Goal: Task Accomplishment & Management: Use online tool/utility

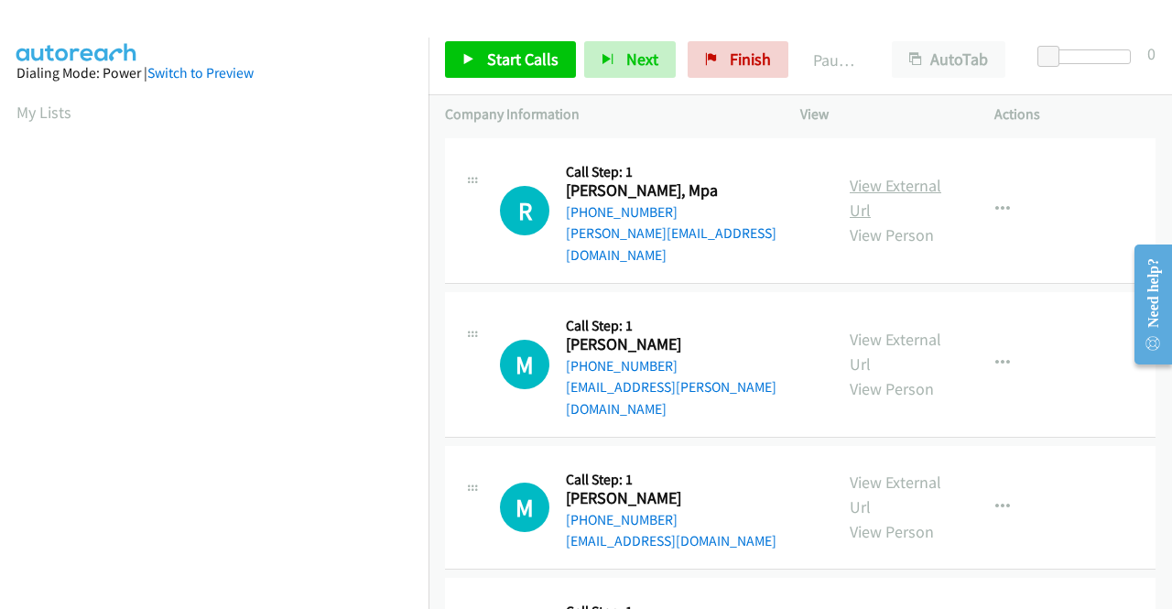
click at [910, 175] on link "View External Url" at bounding box center [896, 198] width 92 height 46
click at [897, 329] on link "View External Url" at bounding box center [896, 352] width 92 height 46
click at [918, 472] on link "View External Url" at bounding box center [896, 495] width 92 height 46
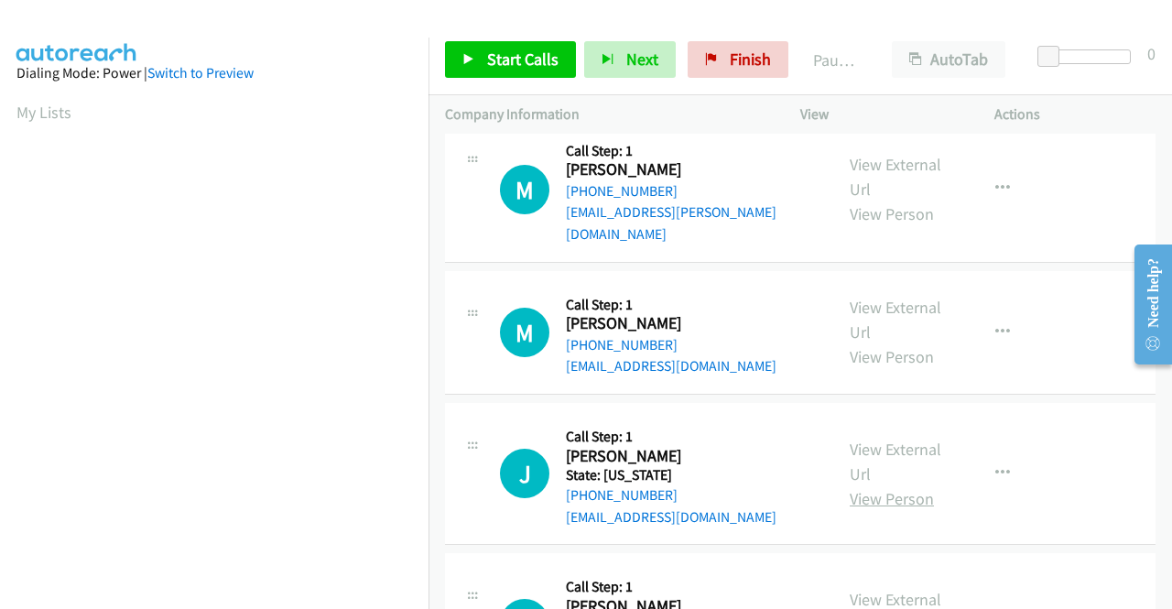
scroll to position [183, 0]
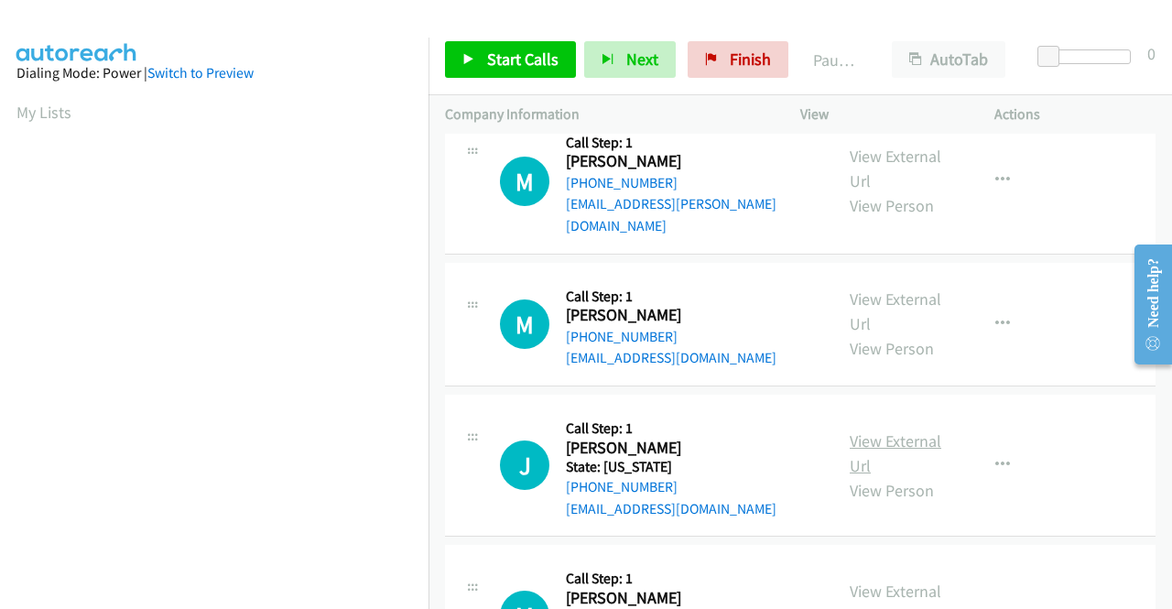
click at [896, 430] on link "View External Url" at bounding box center [896, 453] width 92 height 46
click at [491, 79] on div "Start Calls Pause Next Finish Paused AutoTab AutoTab 0" at bounding box center [801, 60] width 744 height 71
click at [526, 65] on span "Start Calls" at bounding box center [522, 59] width 71 height 21
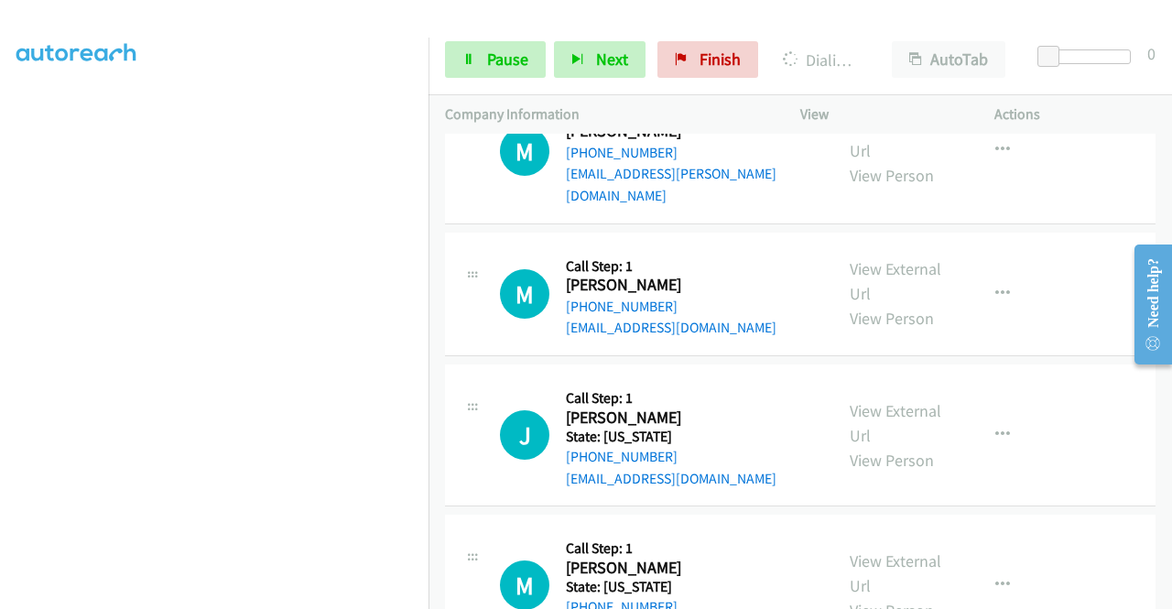
scroll to position [244, 0]
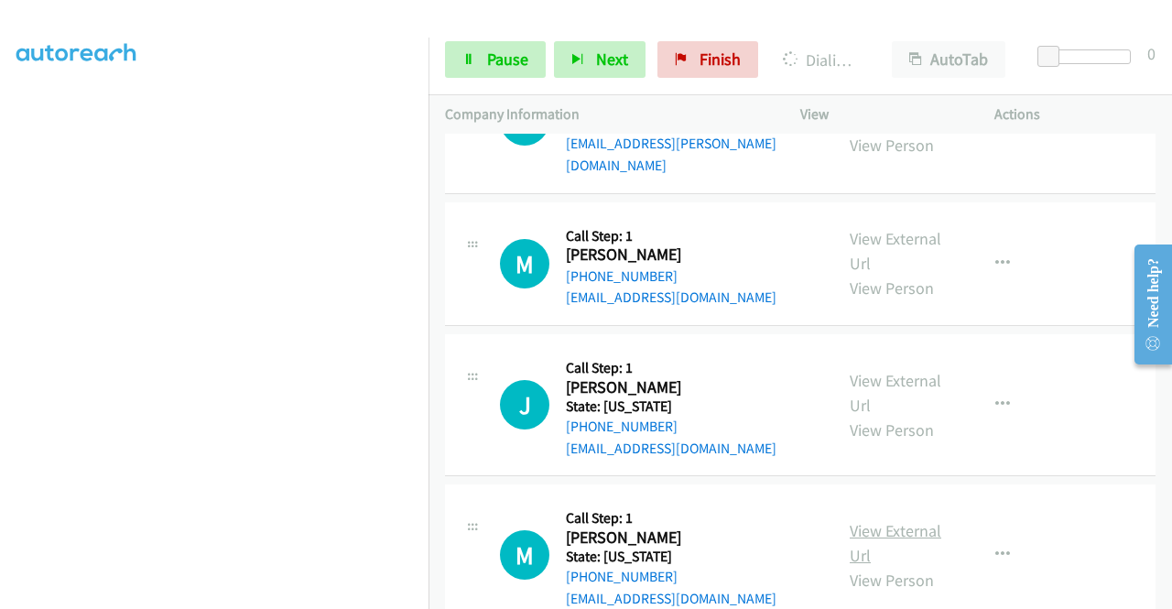
click at [880, 520] on link "View External Url" at bounding box center [896, 543] width 92 height 46
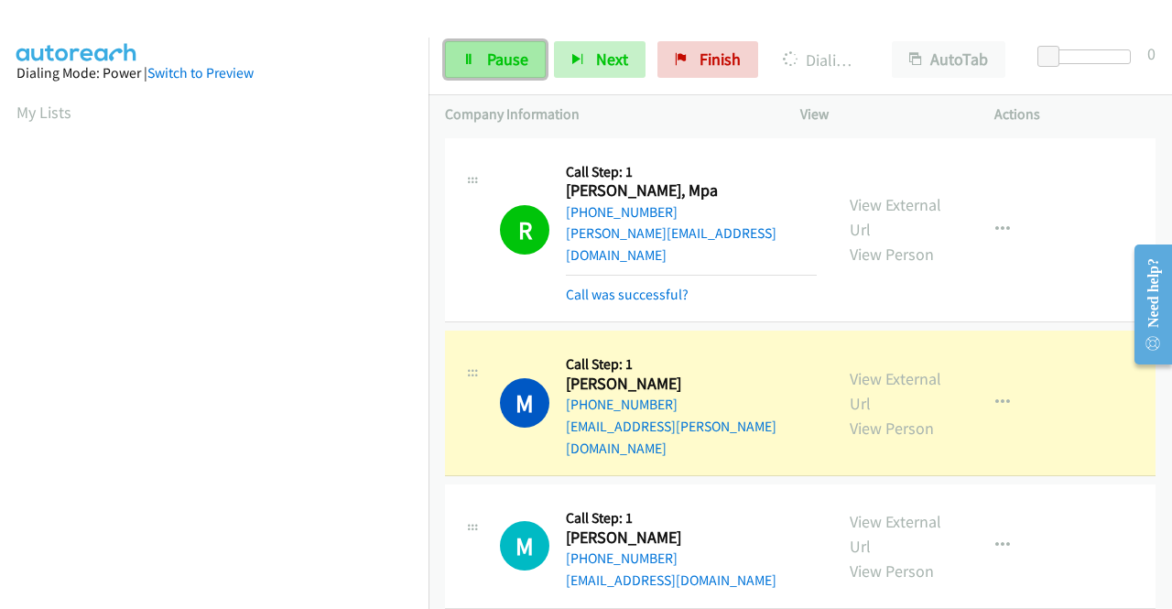
scroll to position [418, 0]
click at [504, 66] on span "Pause" at bounding box center [507, 59] width 41 height 21
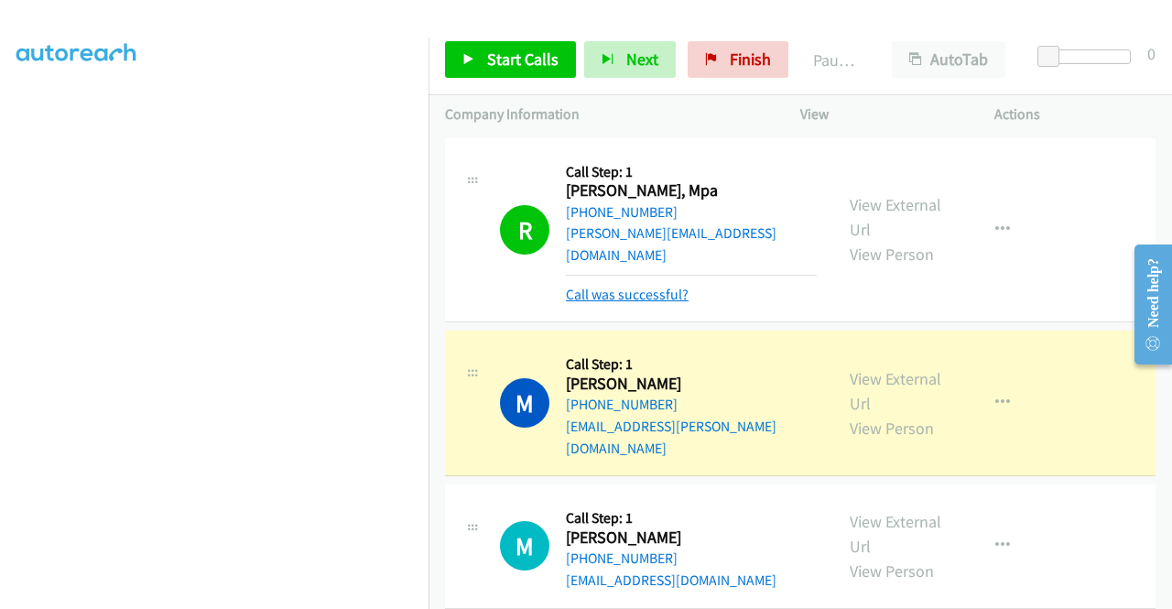
click at [623, 286] on link "Call was successful?" at bounding box center [627, 294] width 123 height 17
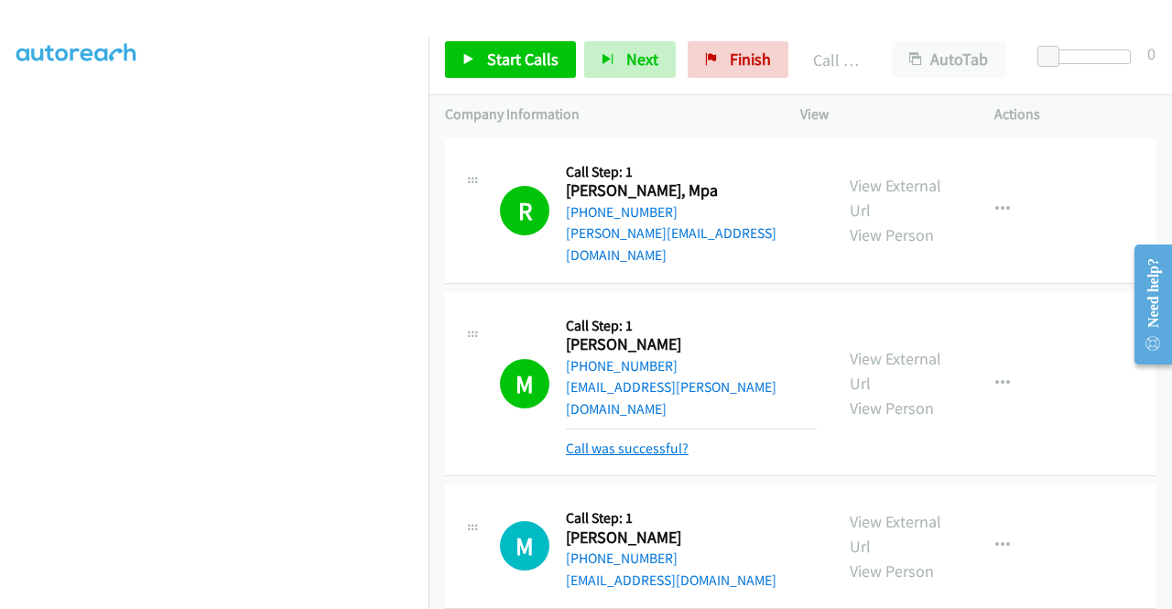
click at [616, 440] on link "Call was successful?" at bounding box center [627, 448] width 123 height 17
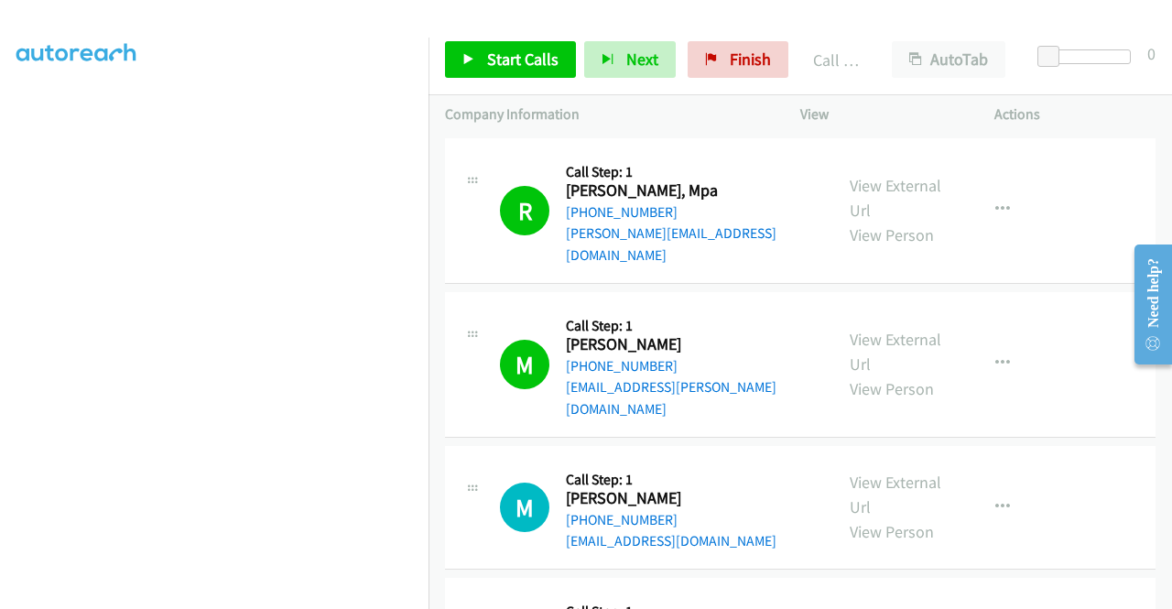
click at [501, 85] on div "Start Calls Pause Next Finish Call Completed AutoTab AutoTab 0" at bounding box center [801, 60] width 744 height 71
click at [493, 59] on span "Start Calls" at bounding box center [522, 59] width 71 height 21
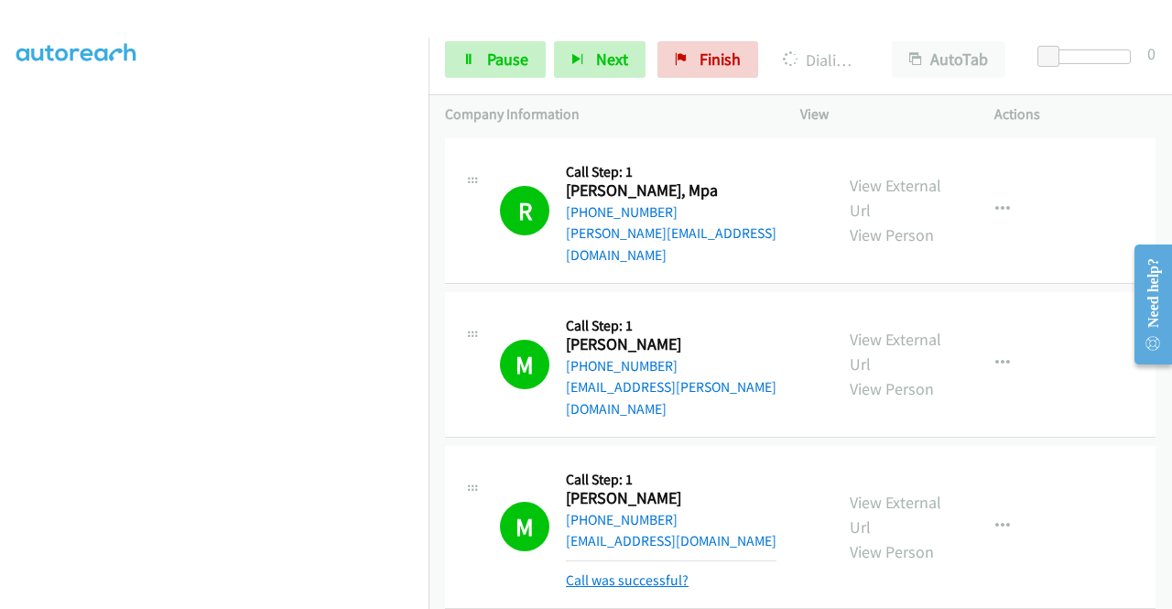
click at [573, 572] on link "Call was successful?" at bounding box center [627, 580] width 123 height 17
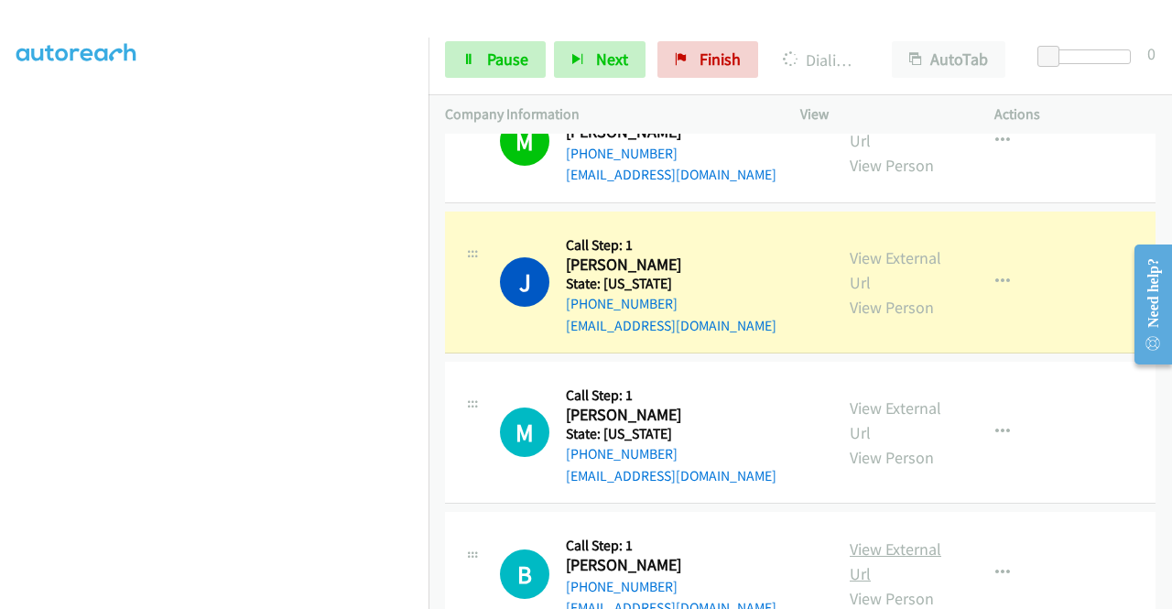
scroll to position [458, 0]
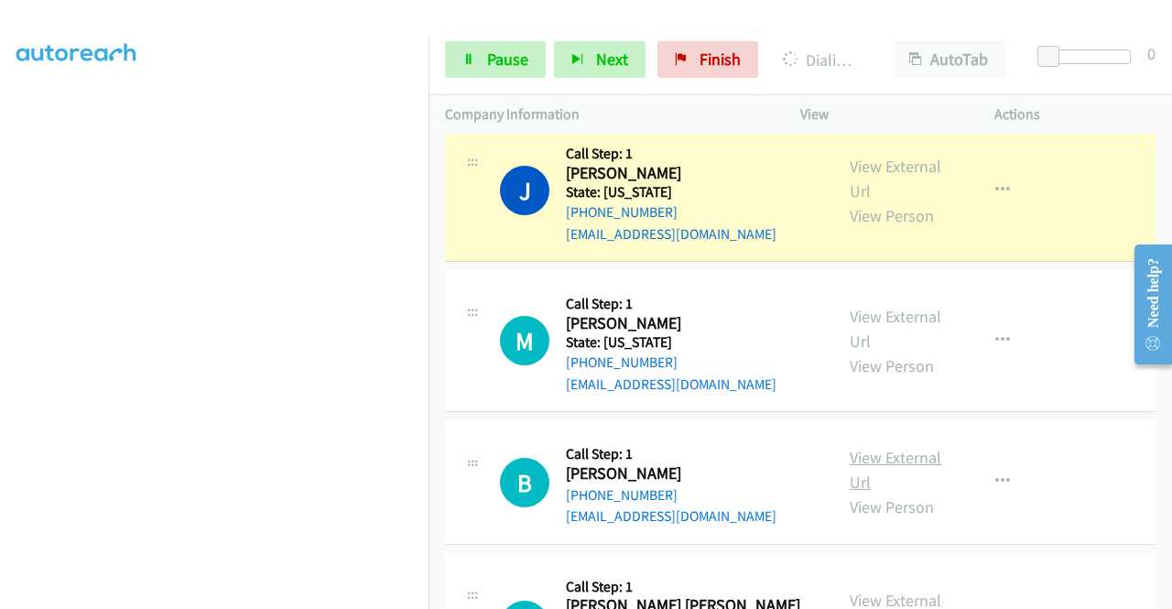
click at [929, 447] on link "View External Url" at bounding box center [896, 470] width 92 height 46
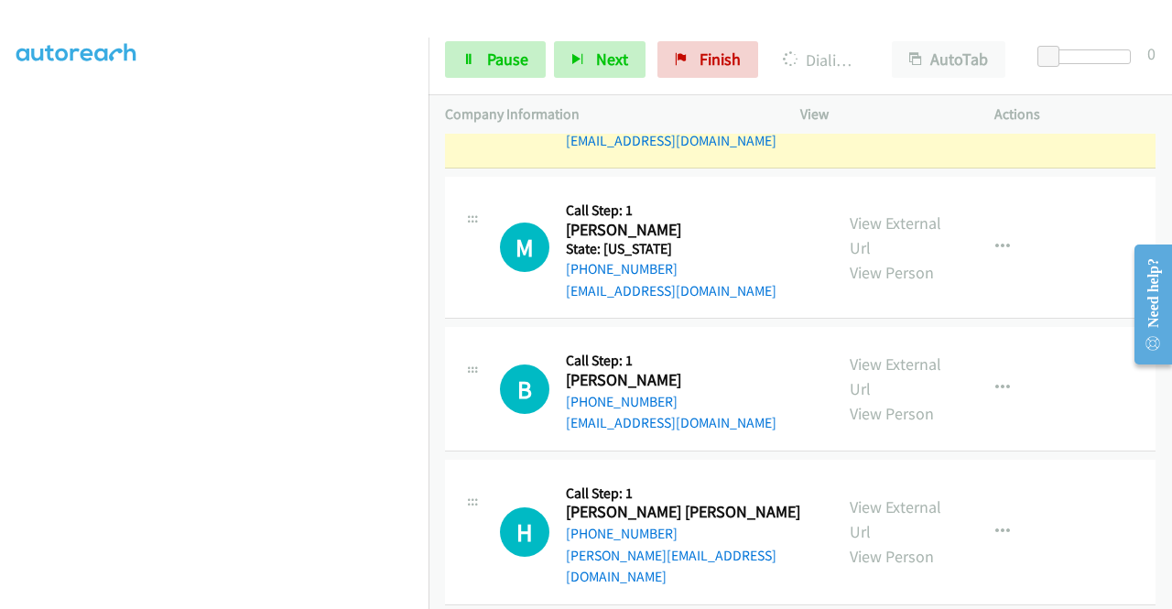
scroll to position [639, 0]
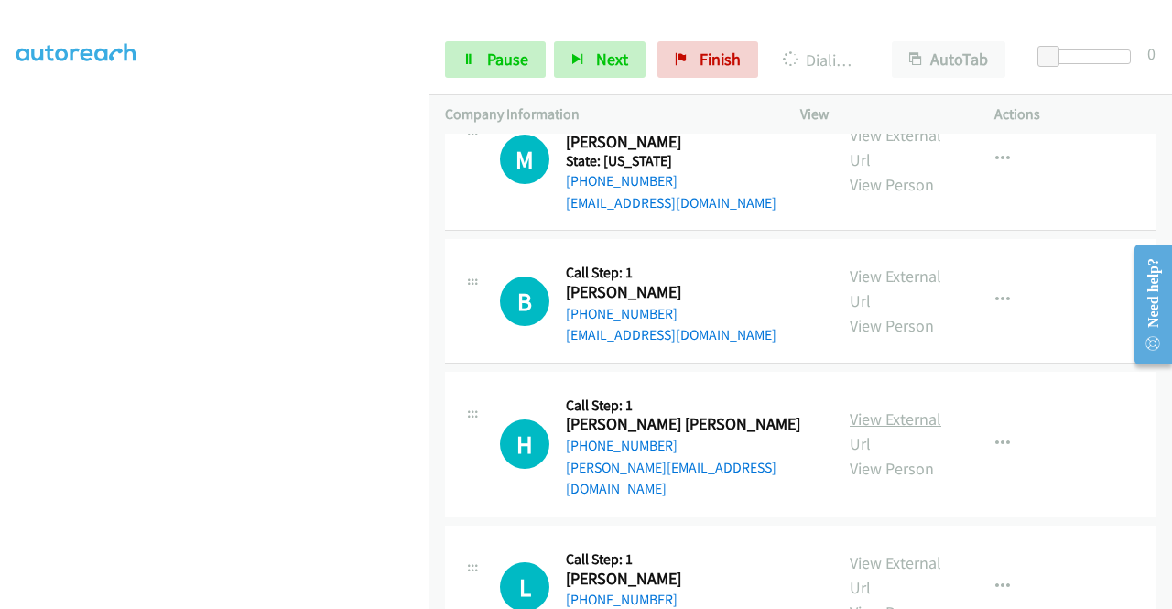
click at [921, 408] on link "View External Url" at bounding box center [896, 431] width 92 height 46
click at [912, 552] on link "View External Url" at bounding box center [896, 575] width 92 height 46
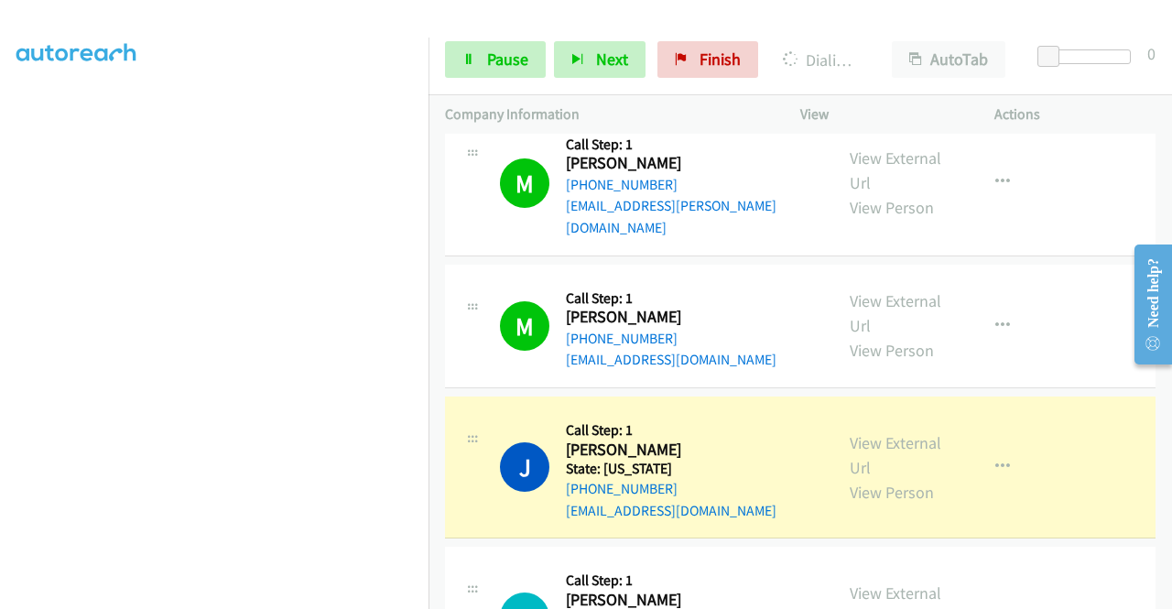
scroll to position [0, 0]
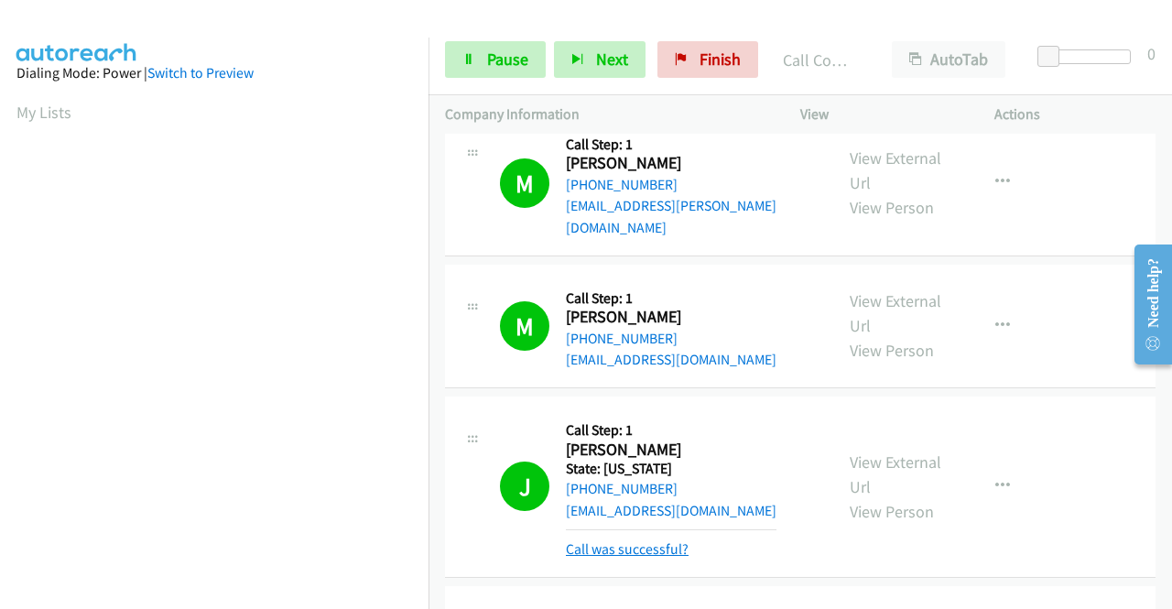
click at [594, 540] on link "Call was successful?" at bounding box center [627, 548] width 123 height 17
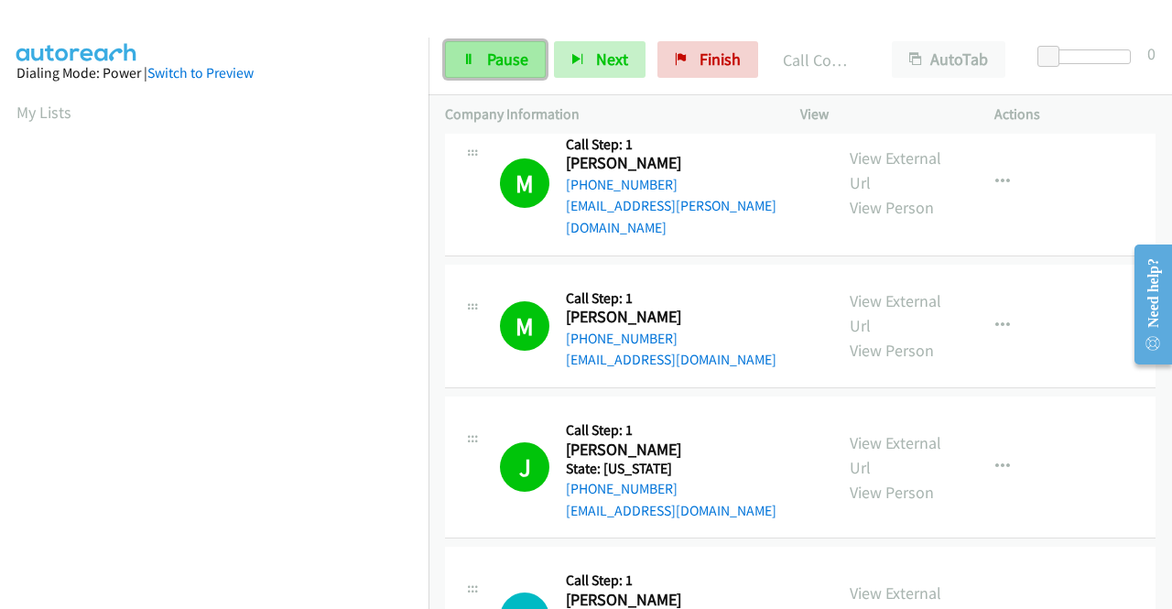
click at [500, 58] on span "Pause" at bounding box center [507, 59] width 41 height 21
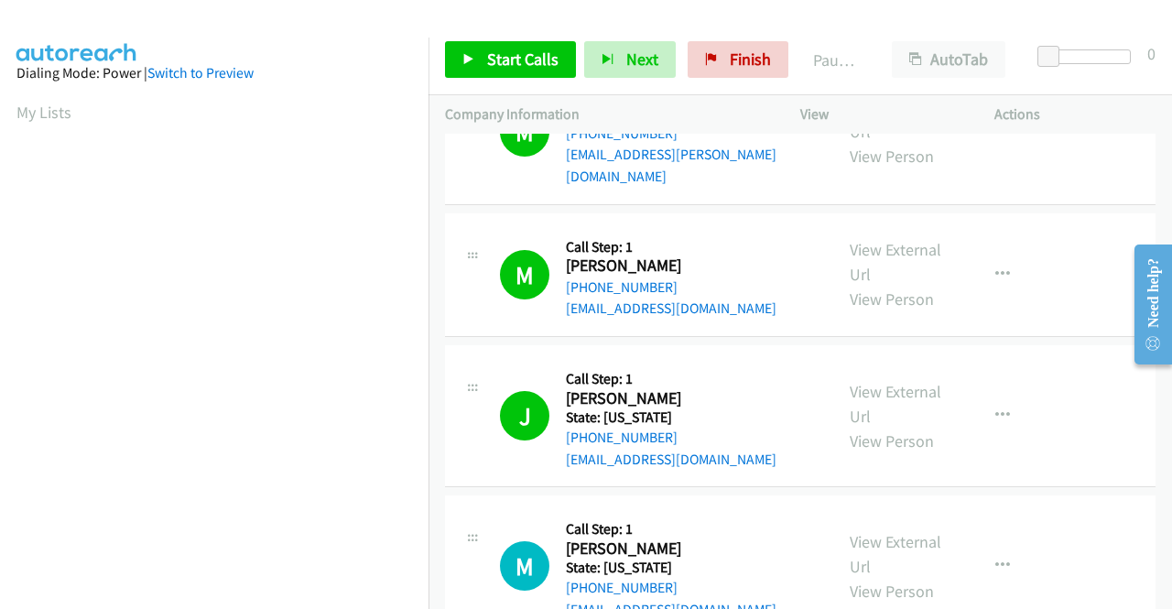
scroll to position [273, 0]
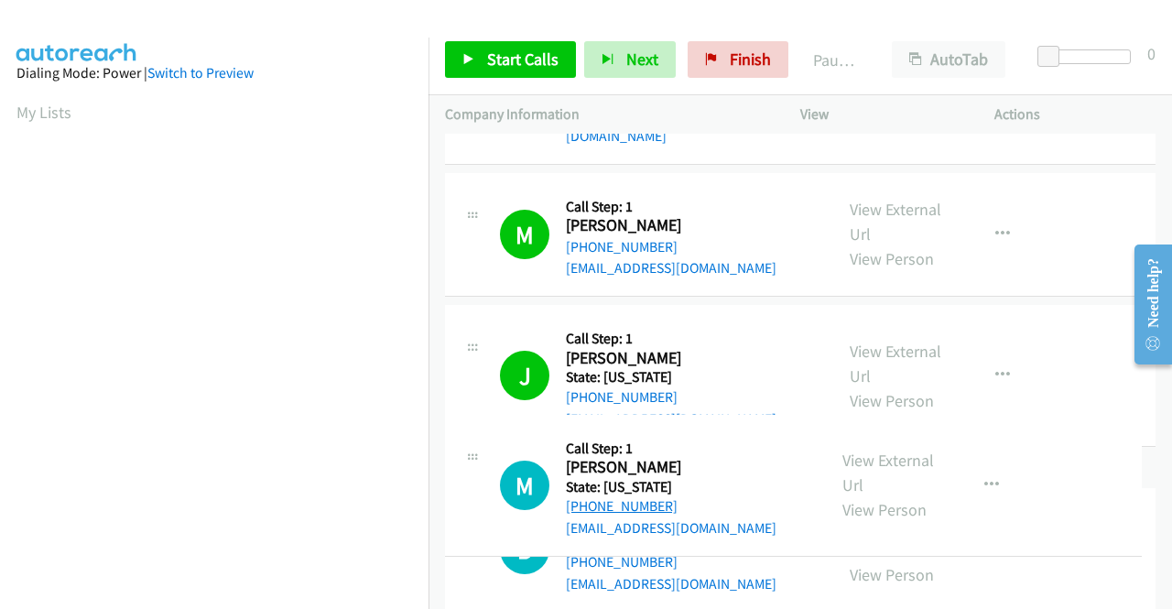
drag, startPoint x: 674, startPoint y: 504, endPoint x: 590, endPoint y: 507, distance: 84.3
drag, startPoint x: 652, startPoint y: 506, endPoint x: 533, endPoint y: 425, distance: 144.3
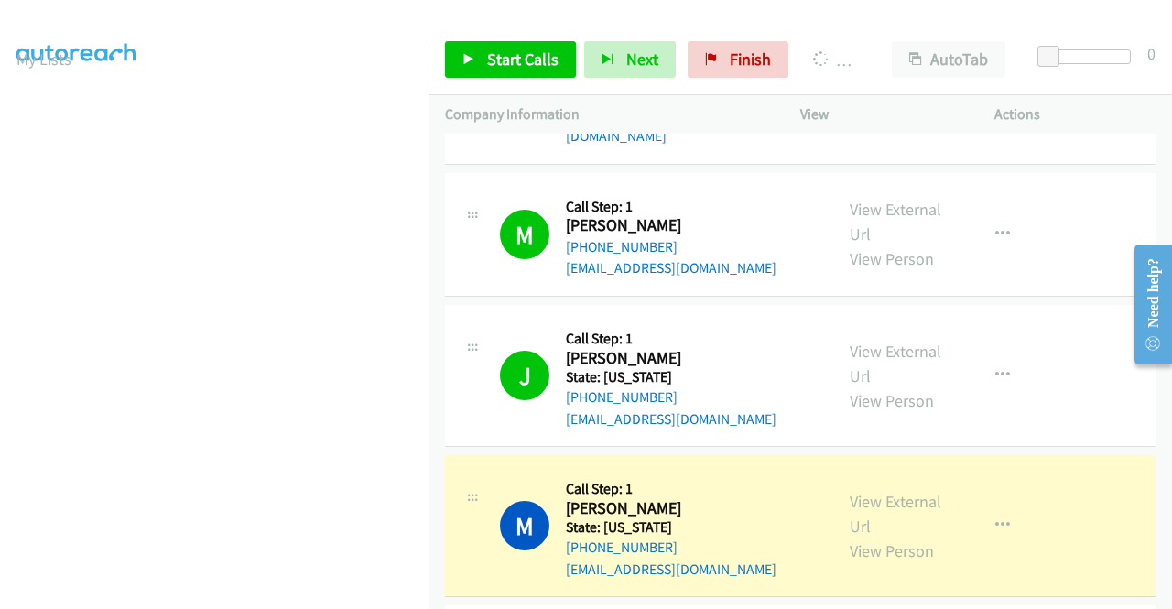
scroll to position [51, 0]
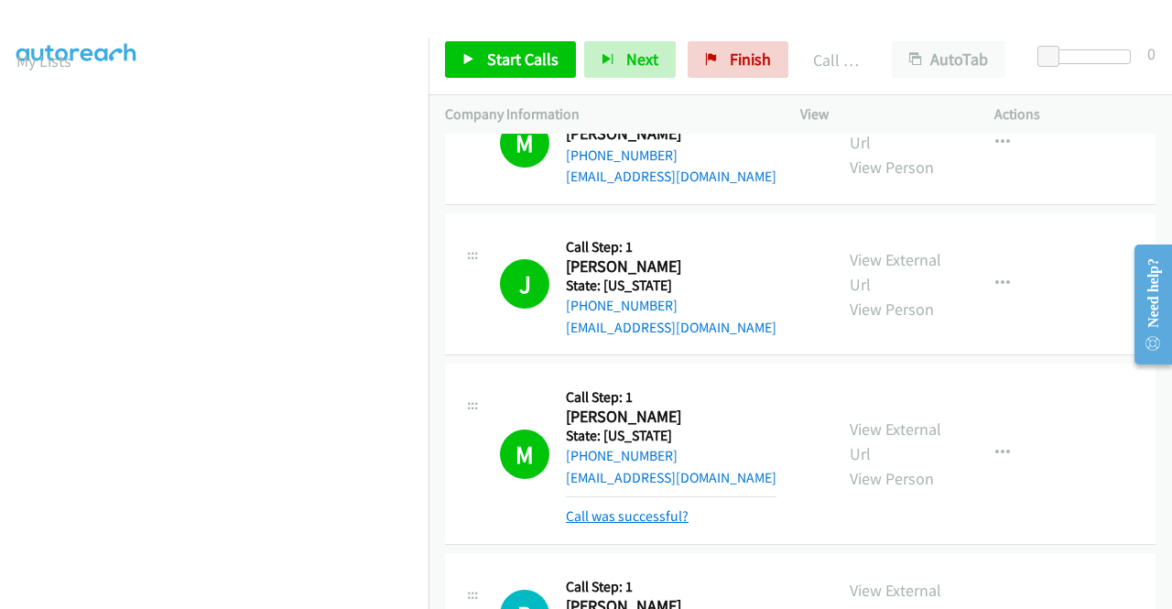
click at [661, 507] on link "Call was successful?" at bounding box center [627, 515] width 123 height 17
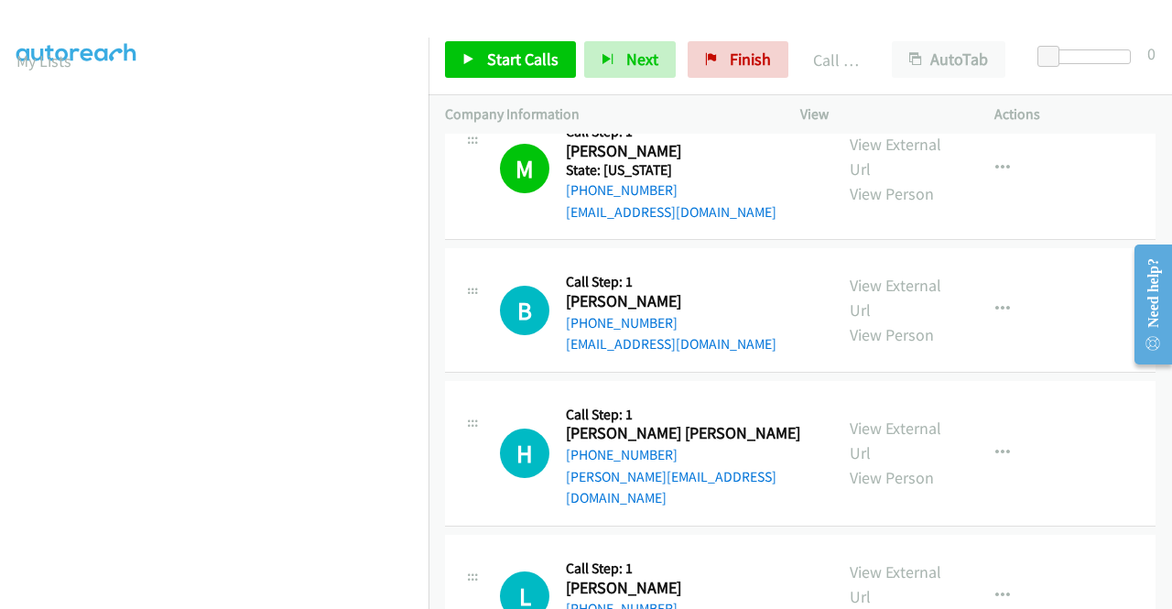
scroll to position [639, 0]
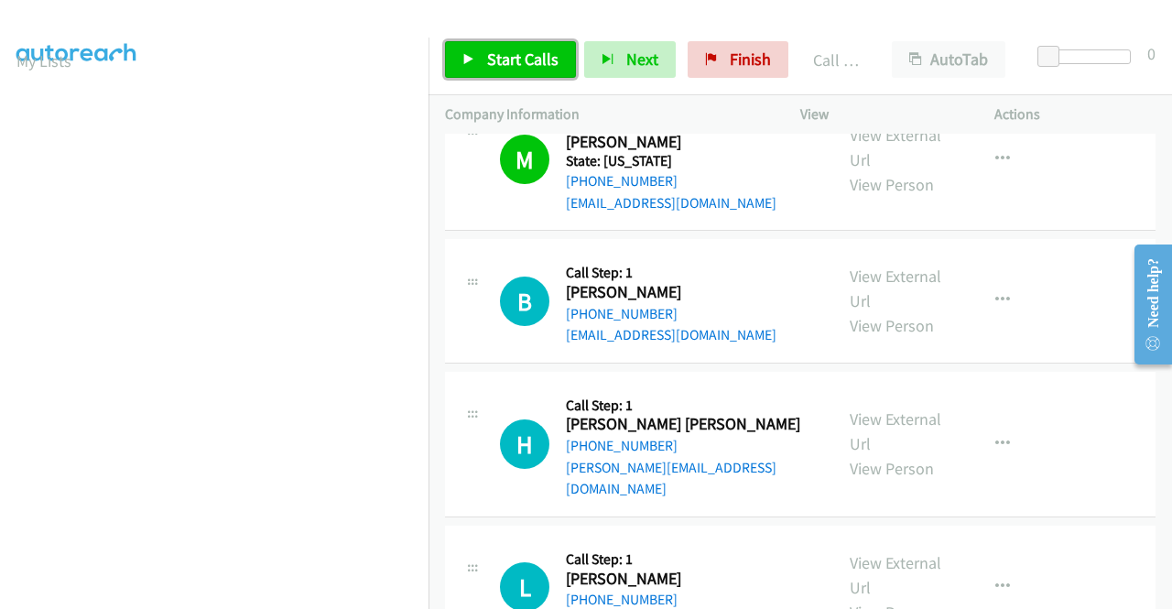
click at [533, 69] on span "Start Calls" at bounding box center [522, 59] width 71 height 21
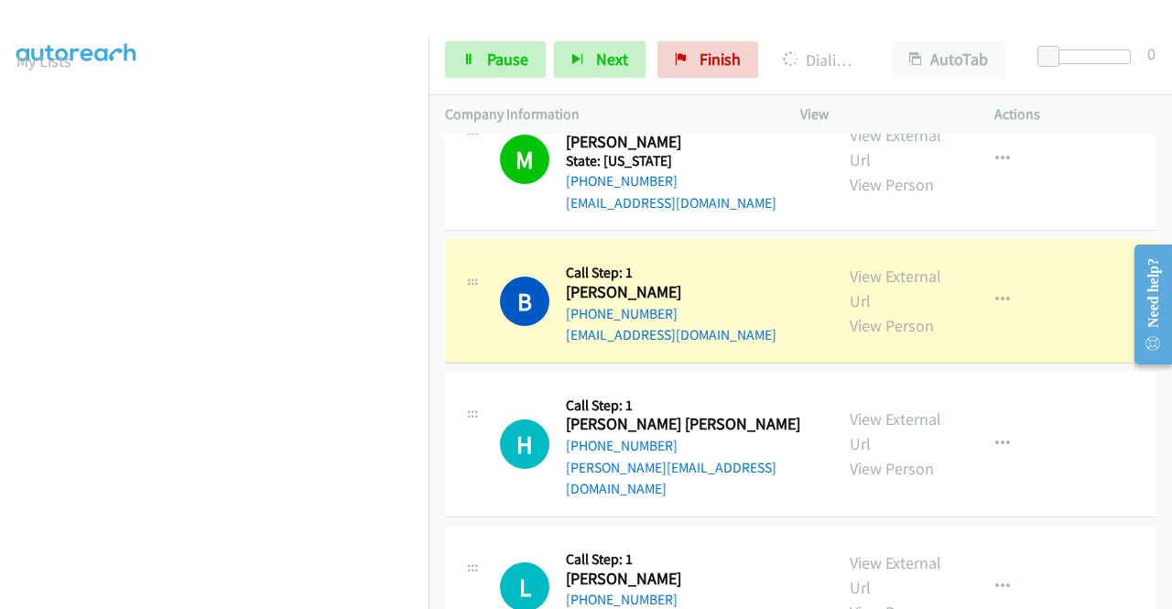
click at [780, 447] on div "H Callback Scheduled Call Step: 1 Heather Yohn Grace America/New_York +1 863-60…" at bounding box center [800, 445] width 711 height 146
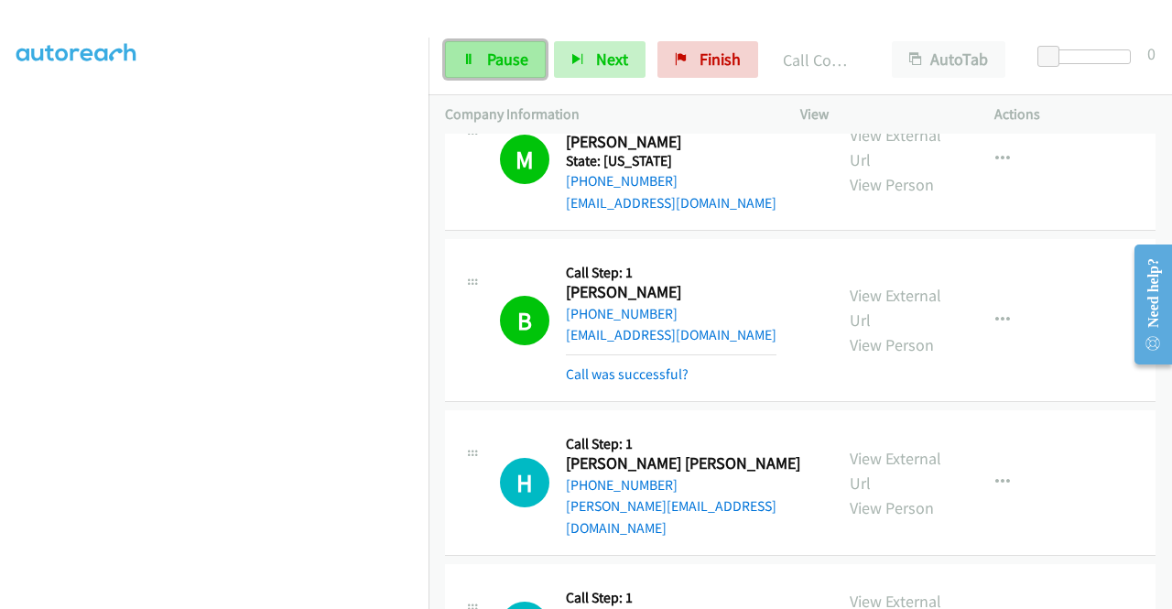
click at [475, 0] on div "Start Calls Pause Next Finish Call Completed AutoTab AutoTab 0 Company Informat…" at bounding box center [586, 0] width 1172 height 0
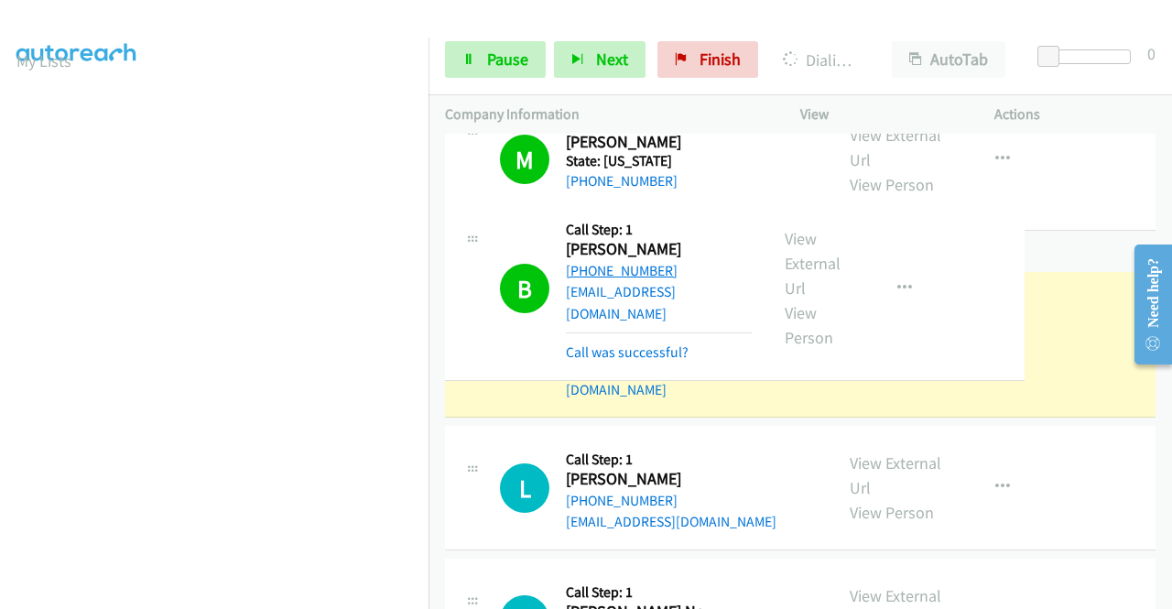
drag, startPoint x: 661, startPoint y: 270, endPoint x: 593, endPoint y: 270, distance: 68.7
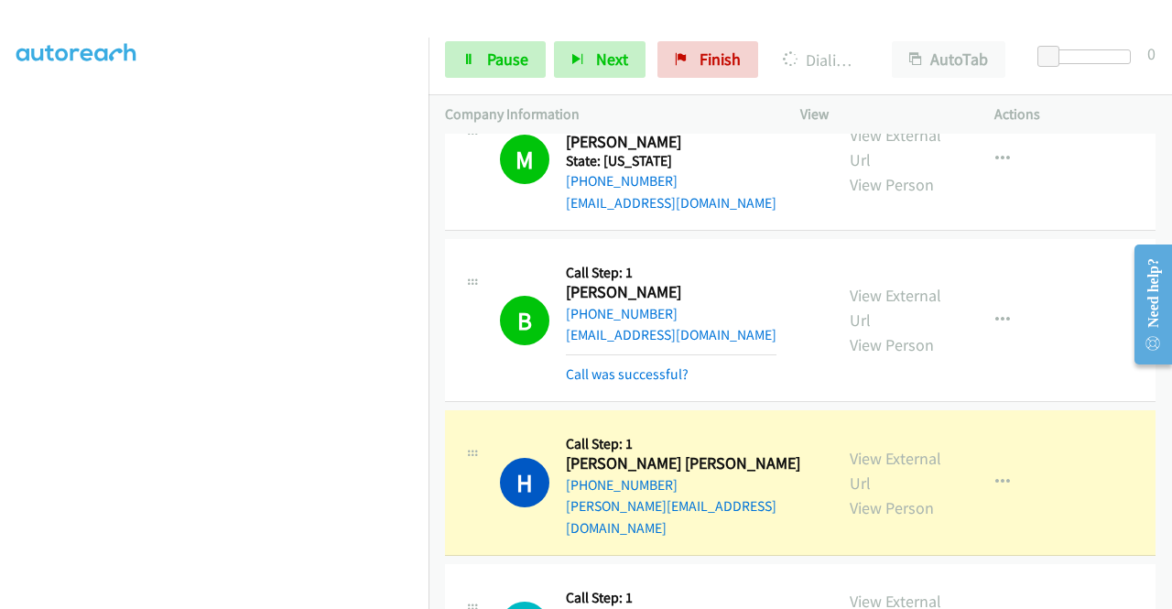
scroll to position [92, 0]
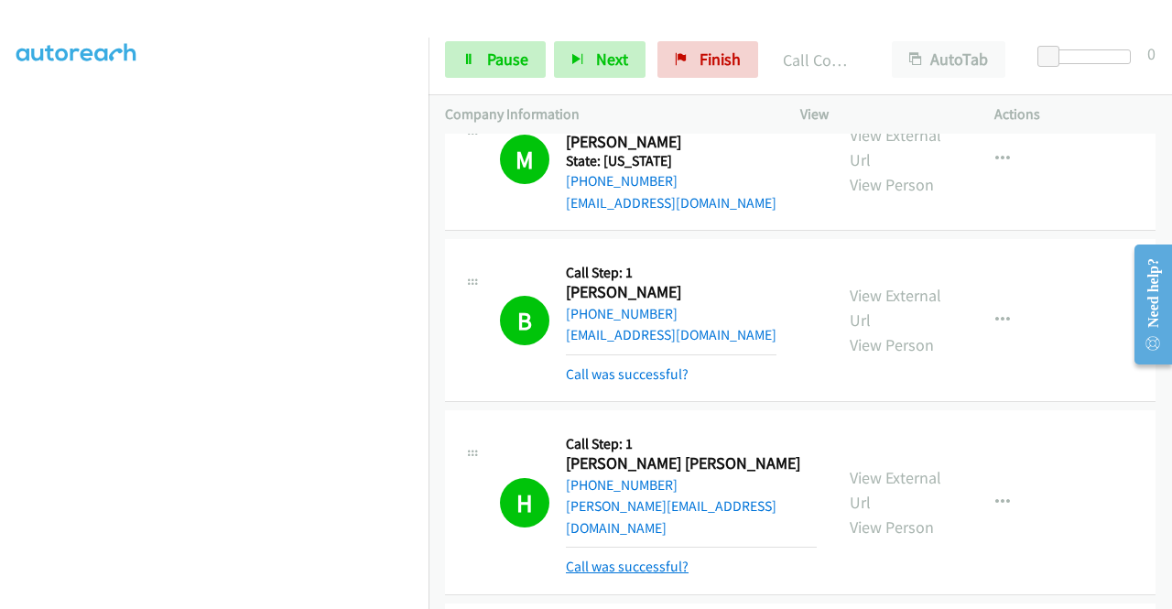
click at [622, 558] on link "Call was successful?" at bounding box center [627, 566] width 123 height 17
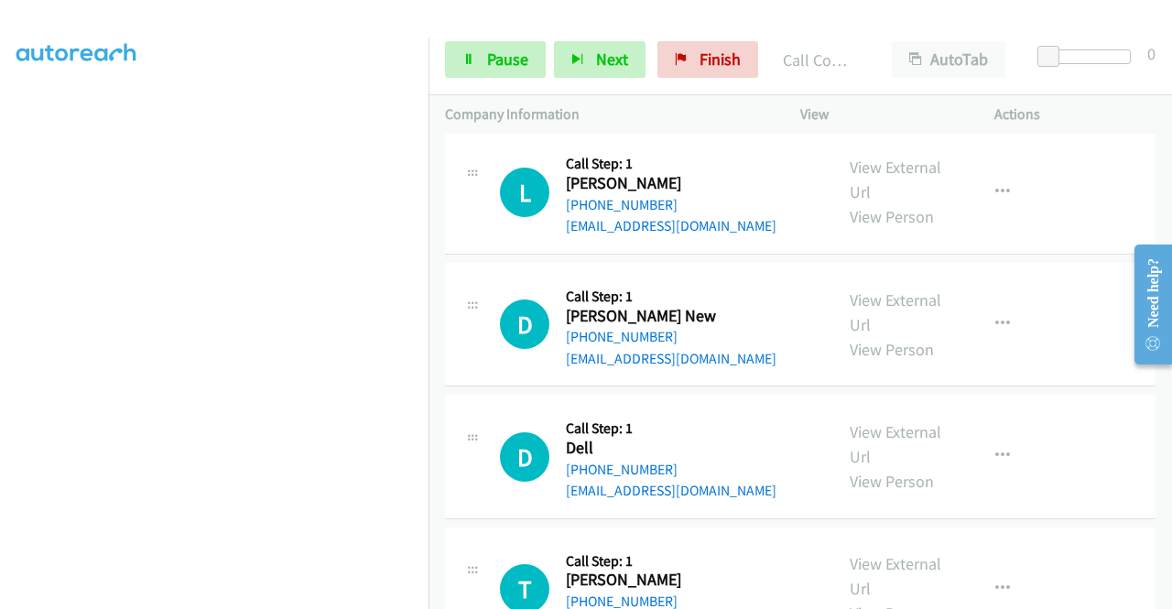
scroll to position [1073, 0]
click at [899, 289] on link "View External Url" at bounding box center [896, 312] width 92 height 46
click at [899, 421] on link "View External Url" at bounding box center [896, 444] width 92 height 46
click at [921, 553] on link "View External Url" at bounding box center [896, 576] width 92 height 46
click at [517, 52] on span "Pause" at bounding box center [507, 59] width 41 height 21
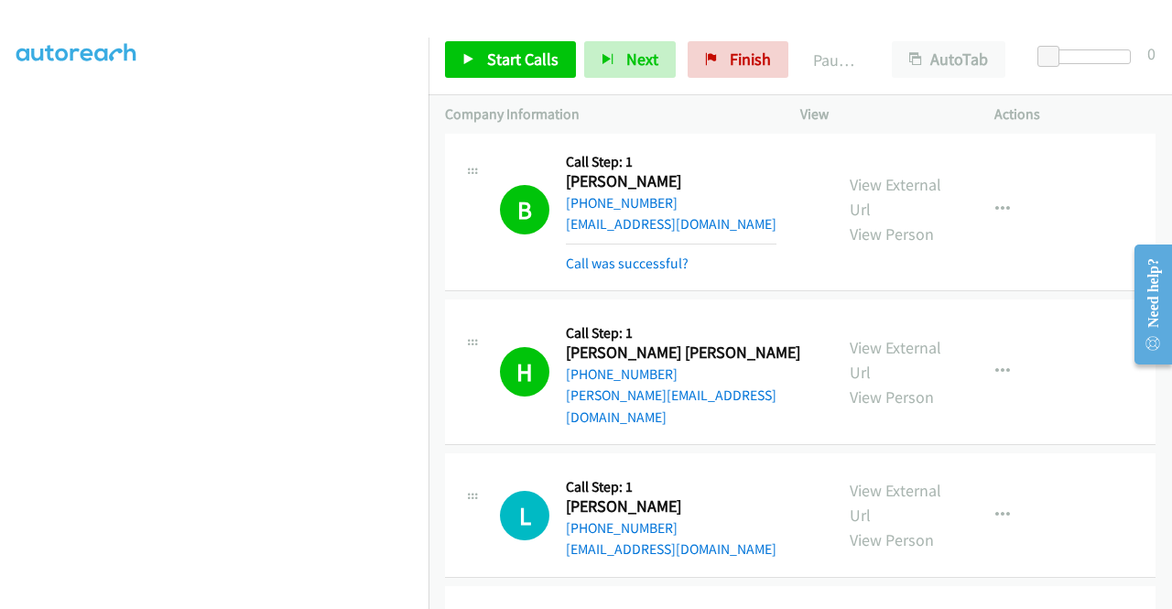
scroll to position [799, 0]
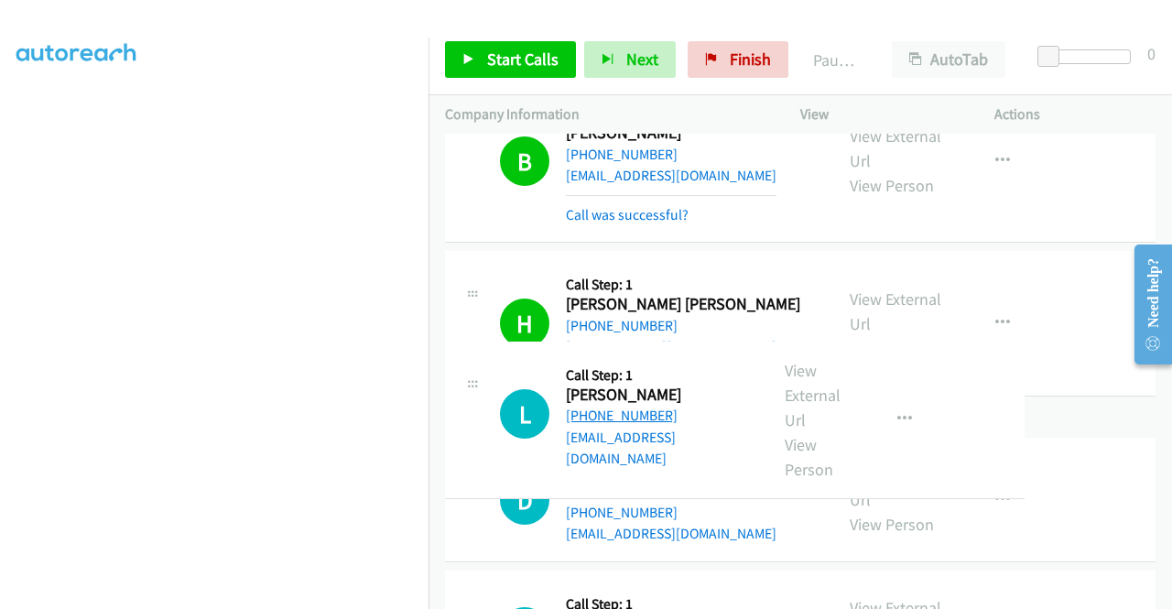
drag, startPoint x: 643, startPoint y: 408, endPoint x: 588, endPoint y: 406, distance: 55.0
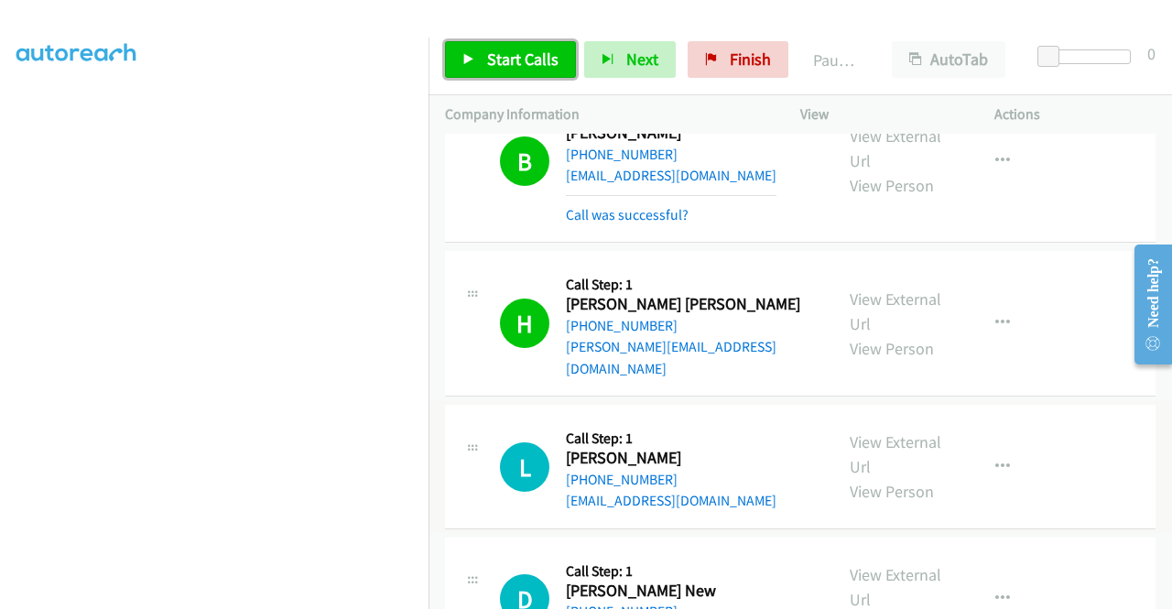
click at [473, 61] on icon at bounding box center [469, 60] width 13 height 13
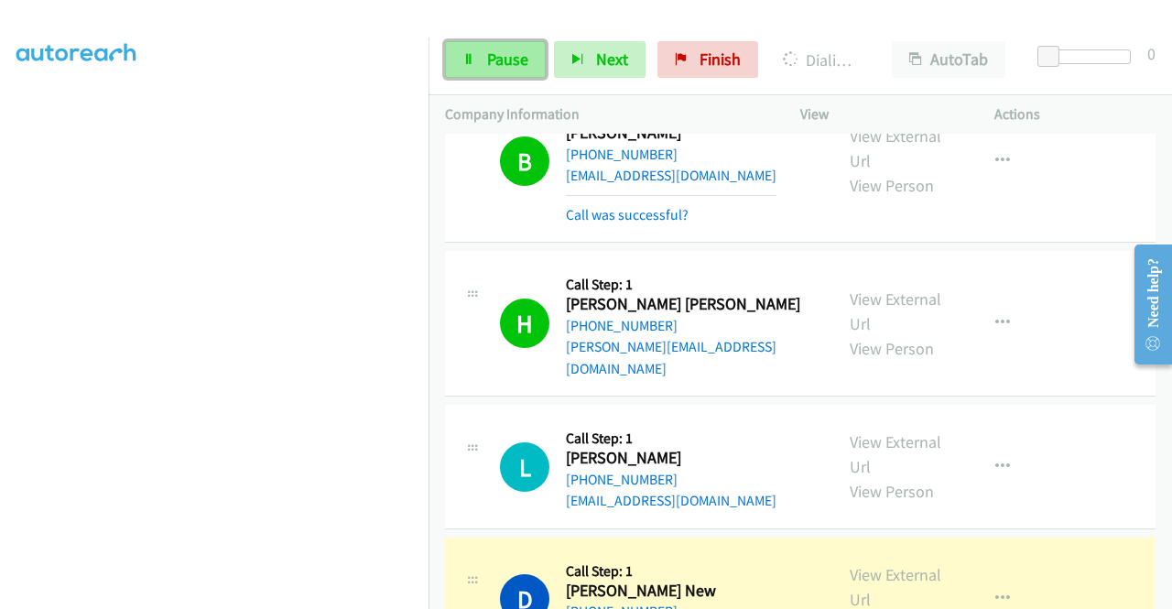
click at [491, 70] on link "Pause" at bounding box center [495, 59] width 101 height 37
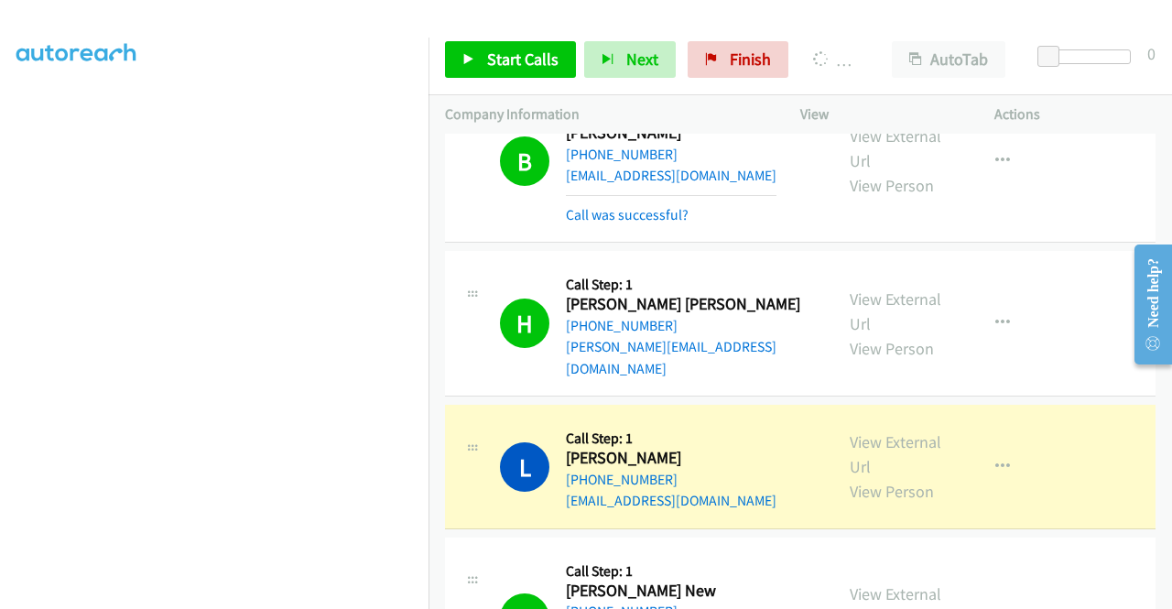
scroll to position [0, 0]
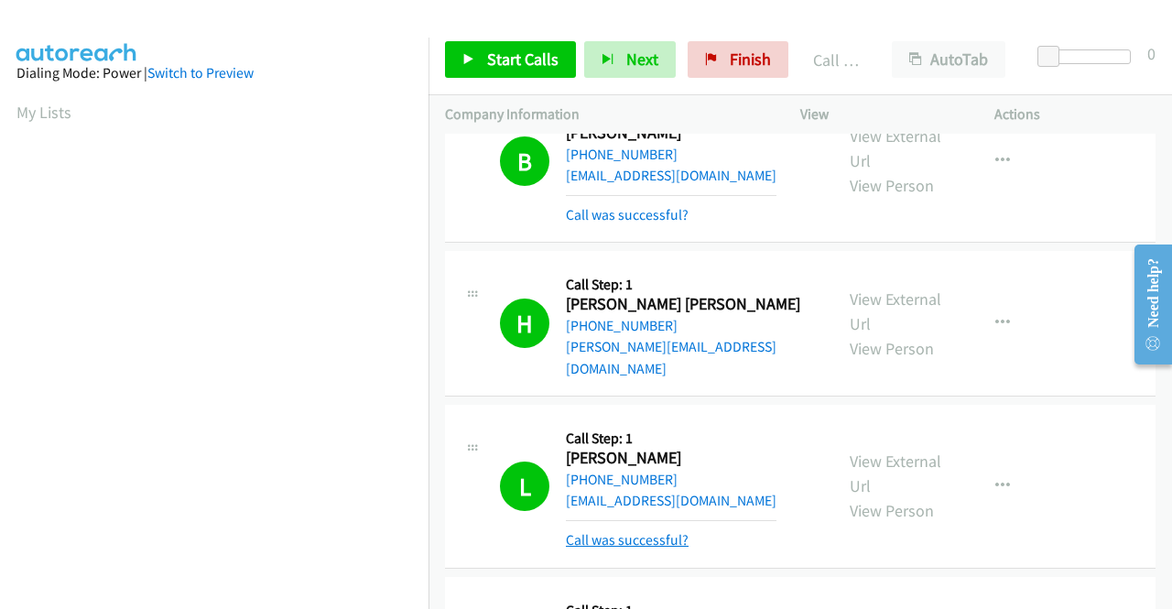
click at [632, 531] on link "Call was successful?" at bounding box center [627, 539] width 123 height 17
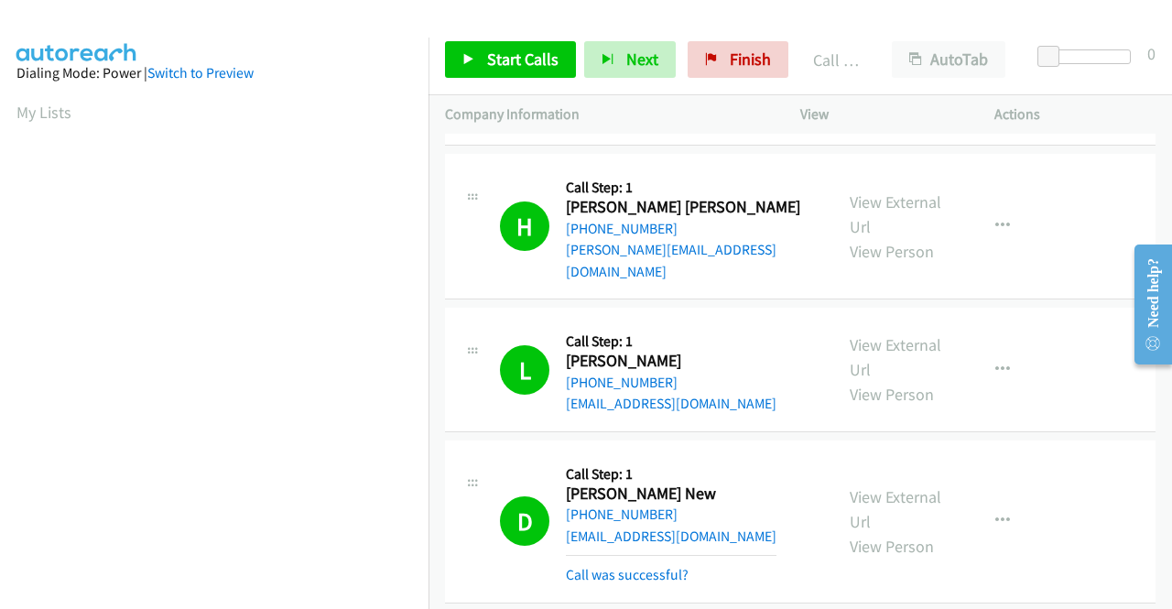
scroll to position [982, 0]
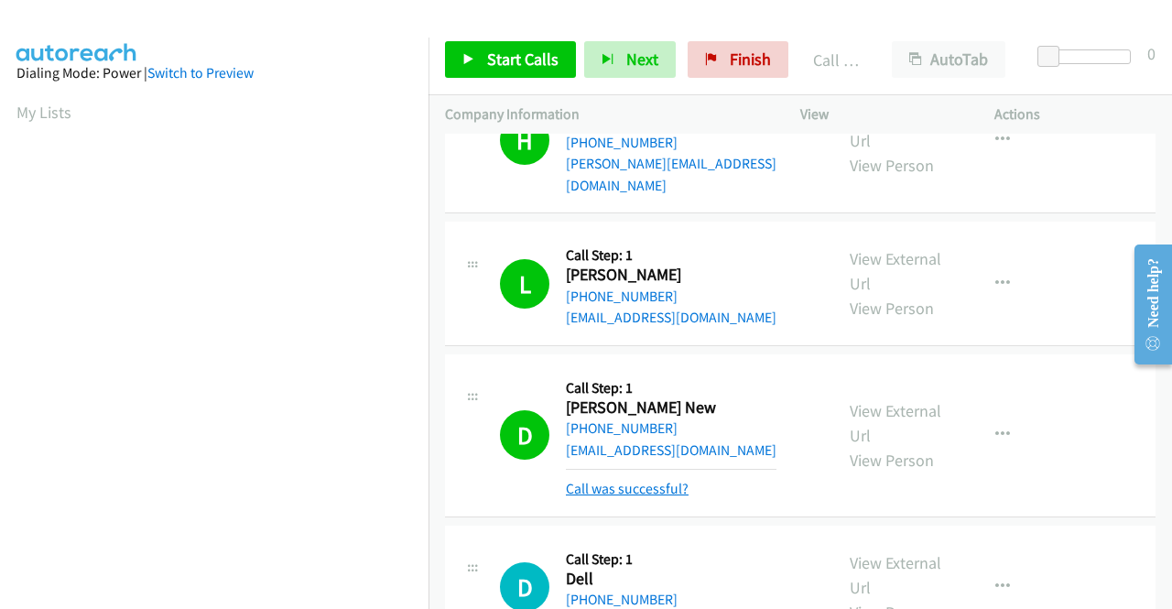
click at [654, 480] on link "Call was successful?" at bounding box center [627, 488] width 123 height 17
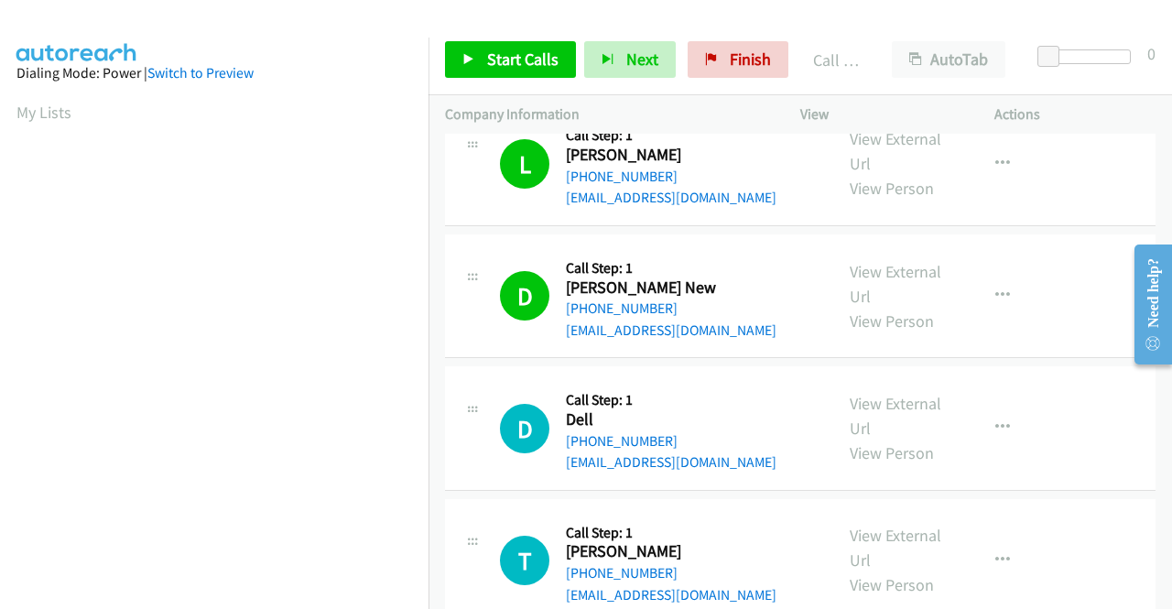
scroll to position [1205, 0]
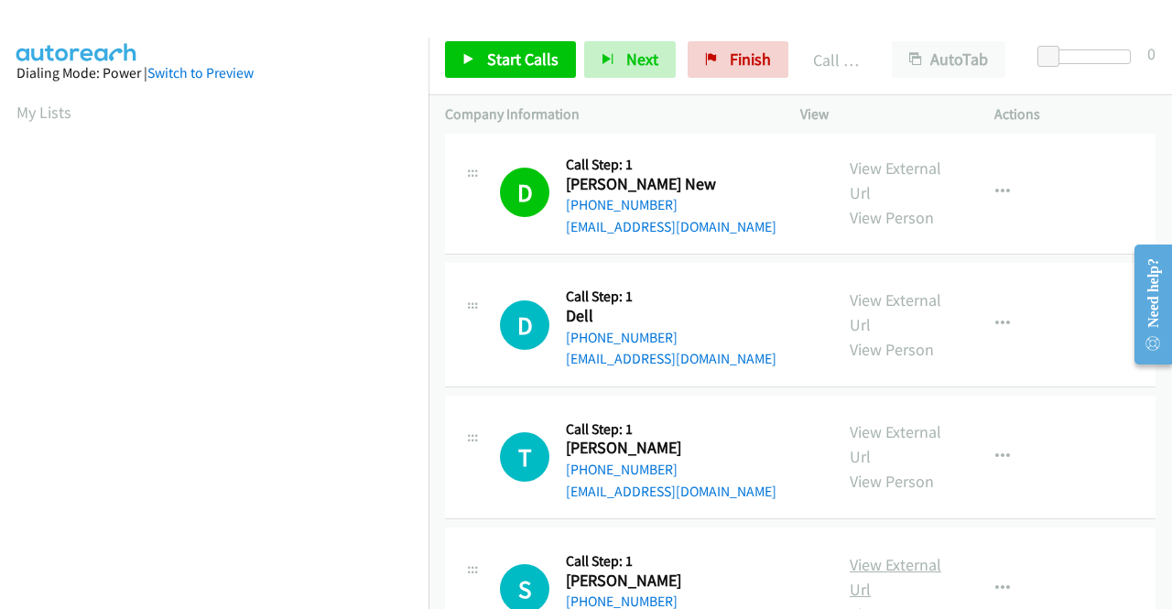
click at [894, 554] on link "View External Url" at bounding box center [896, 577] width 92 height 46
click at [539, 64] on span "Start Calls" at bounding box center [522, 59] width 71 height 21
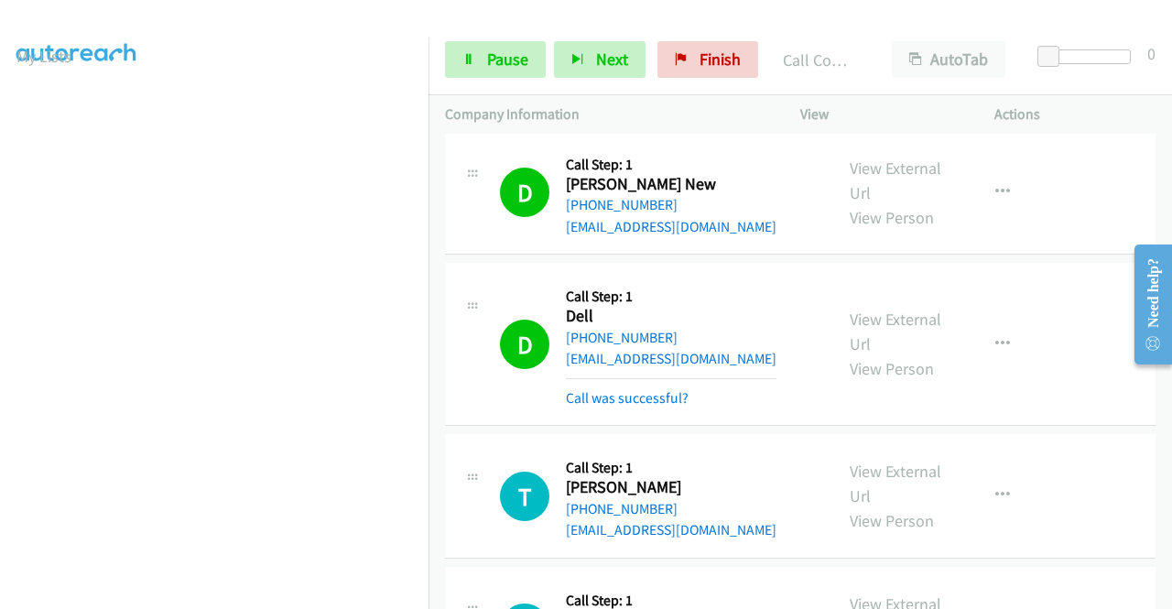
scroll to position [51, 0]
click at [502, 75] on link "Pause" at bounding box center [495, 59] width 101 height 37
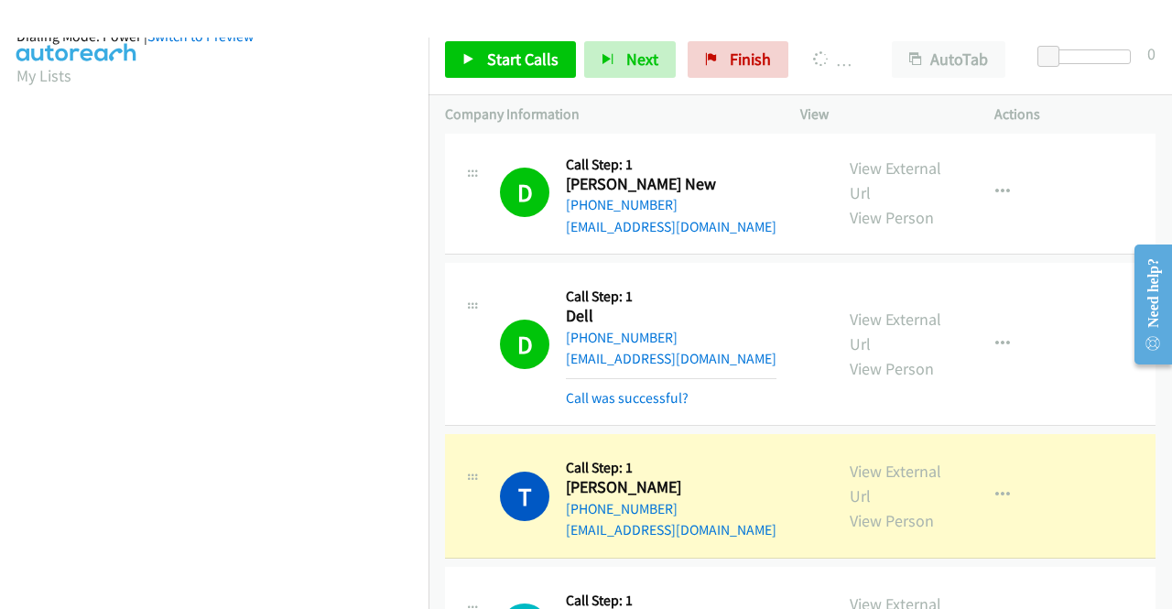
scroll to position [418, 0]
click at [592, 389] on link "Call was successful?" at bounding box center [627, 397] width 123 height 17
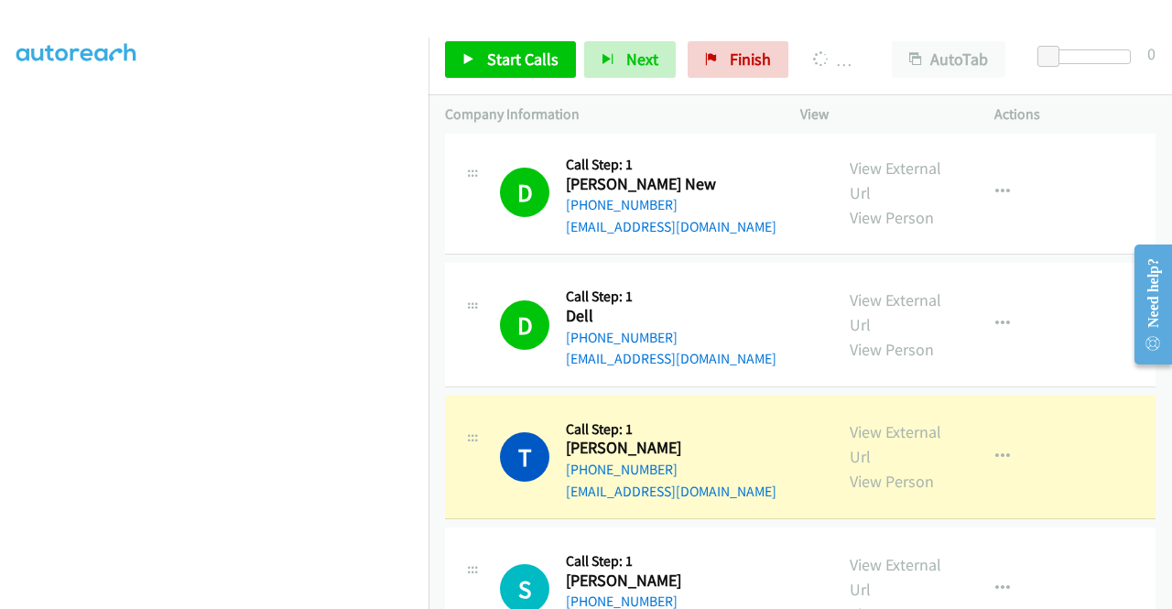
click at [1007, 391] on td "T Callback Scheduled Call Step: 1 Terence Mc Tigue America/New_York +1 570-226-…" at bounding box center [801, 457] width 744 height 132
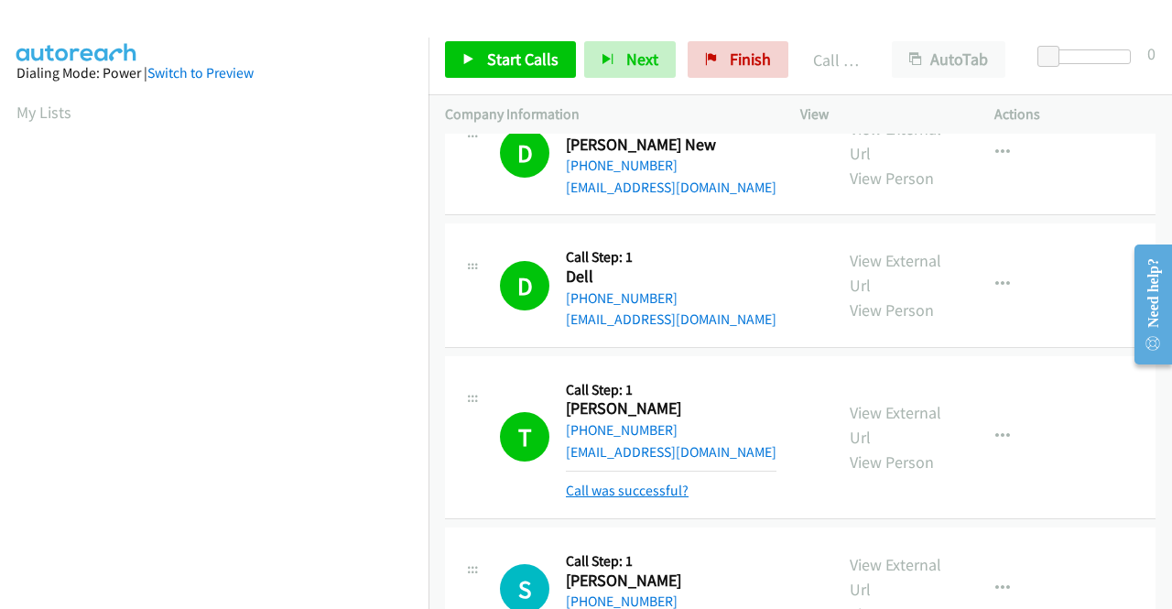
click at [666, 482] on link "Call was successful?" at bounding box center [627, 490] width 123 height 17
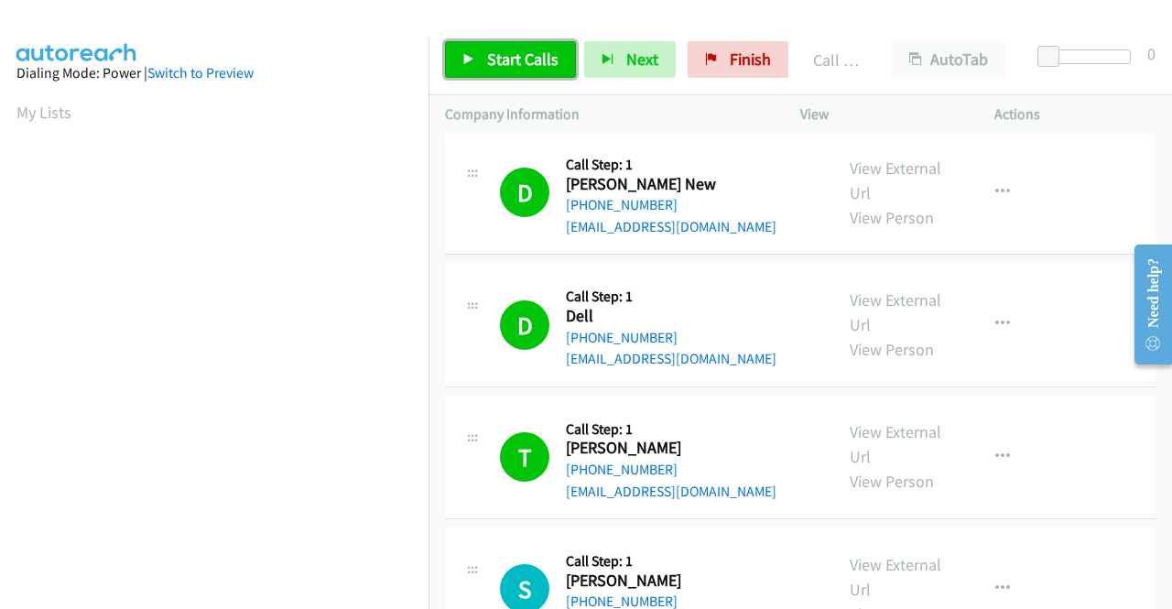
click at [506, 54] on span "Start Calls" at bounding box center [522, 59] width 71 height 21
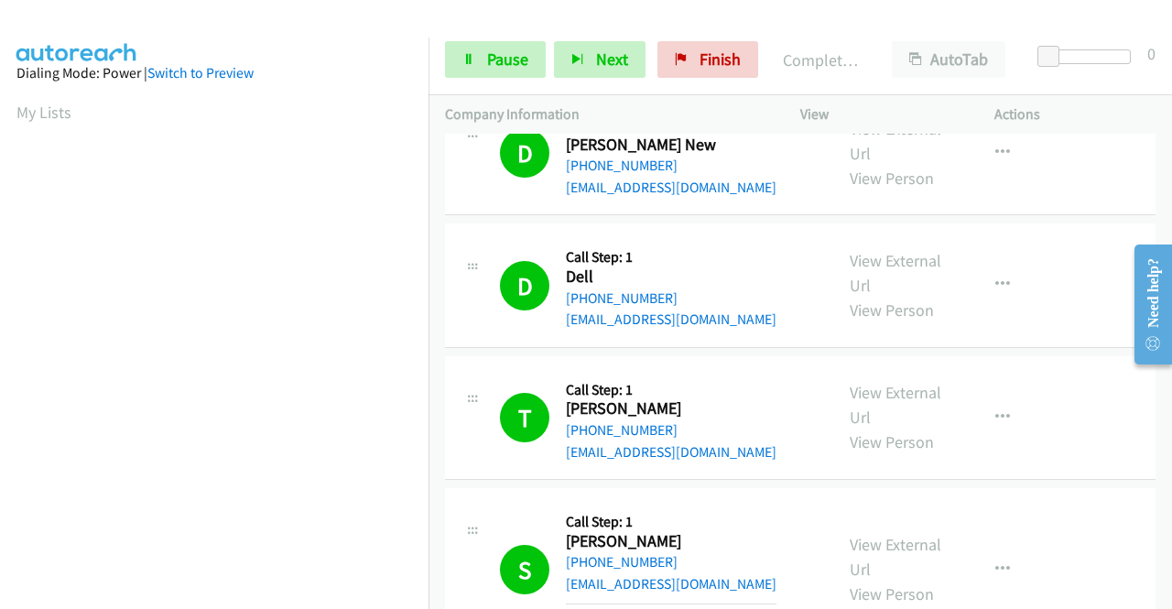
scroll to position [103, 0]
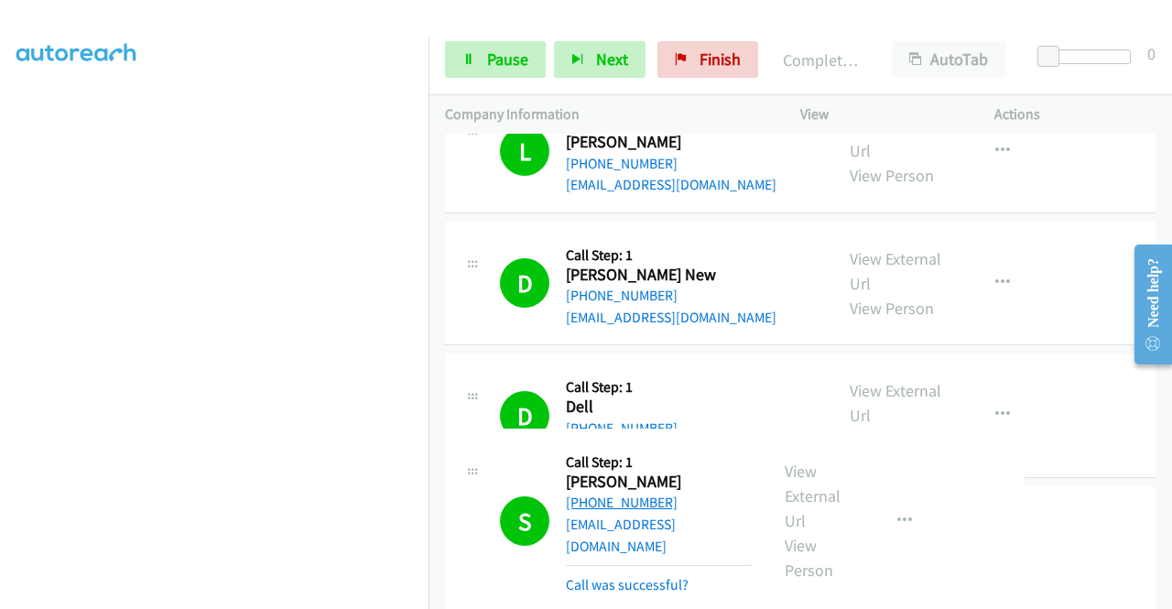
drag, startPoint x: 681, startPoint y: 494, endPoint x: 600, endPoint y: 496, distance: 80.6
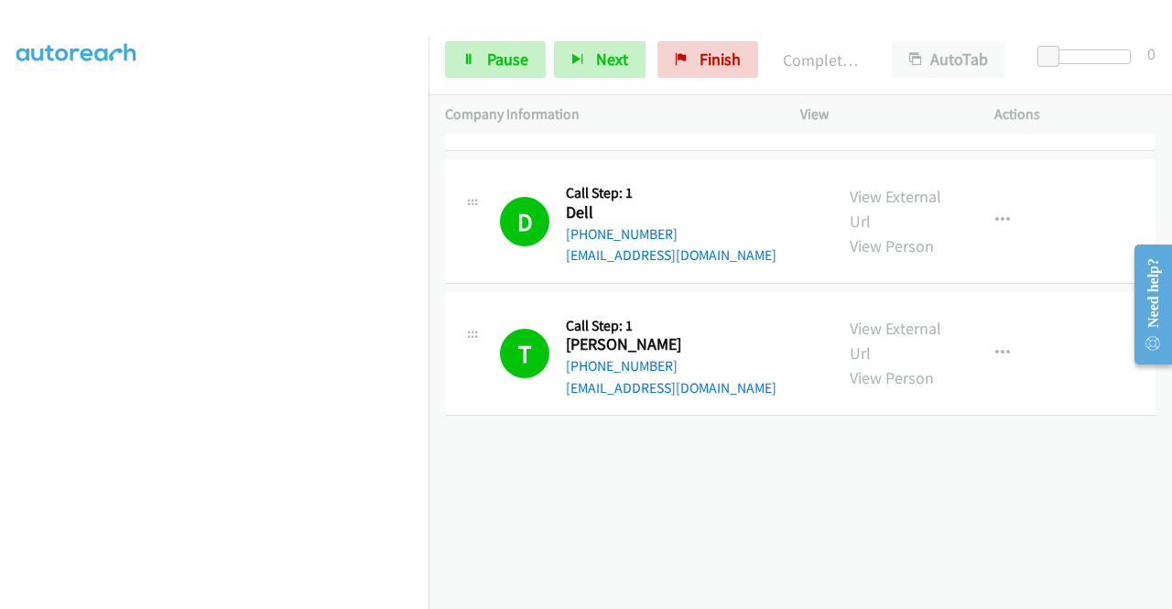
scroll to position [1190, 0]
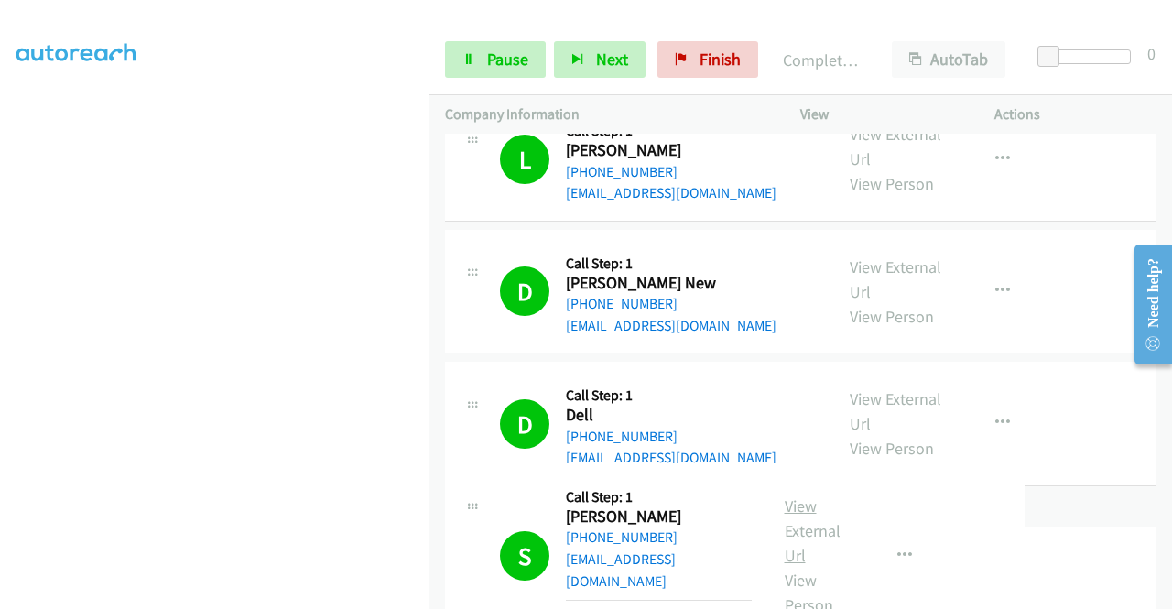
drag, startPoint x: 738, startPoint y: 475, endPoint x: 778, endPoint y: 519, distance: 59.0
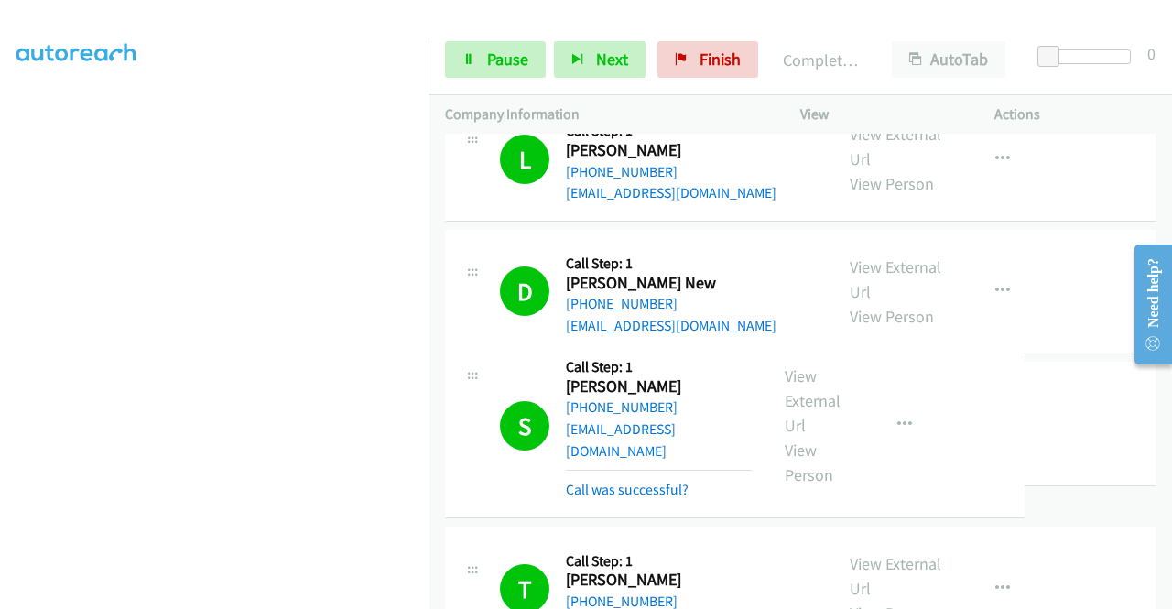
drag, startPoint x: 741, startPoint y: 398, endPoint x: 747, endPoint y: 510, distance: 111.9
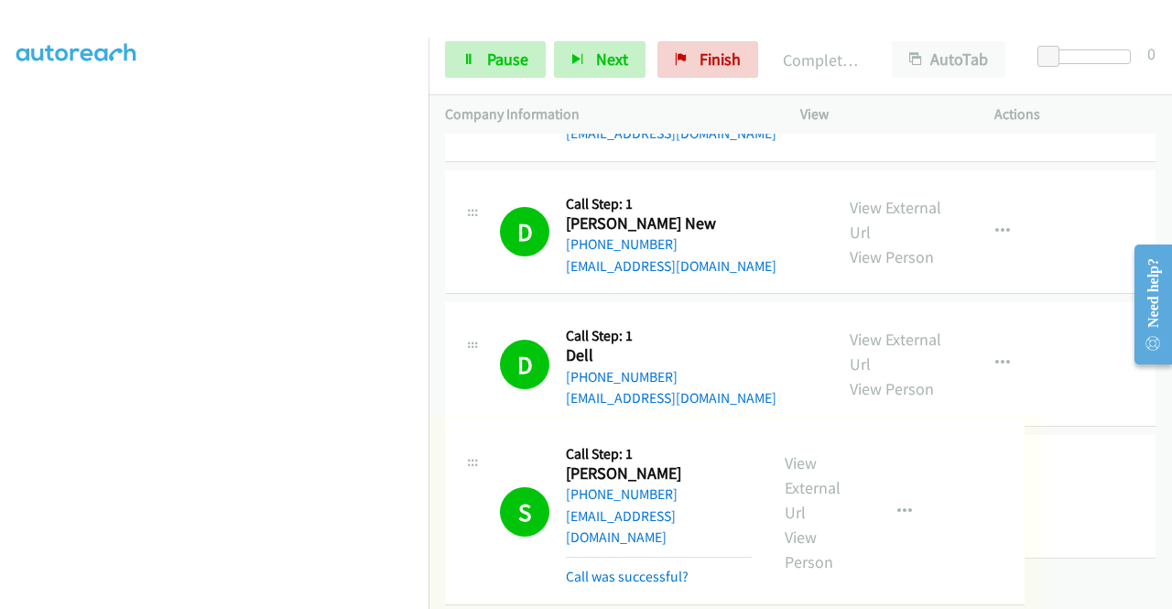
drag, startPoint x: 729, startPoint y: 406, endPoint x: 751, endPoint y: 579, distance: 174.5
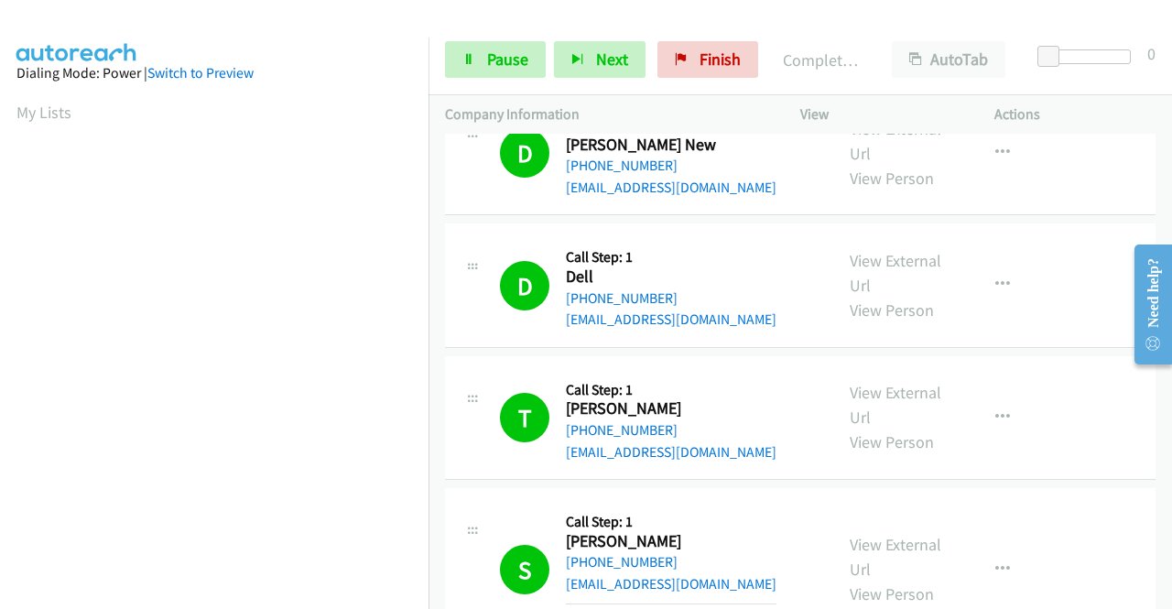
scroll to position [103, 0]
drag, startPoint x: 696, startPoint y: 60, endPoint x: 656, endPoint y: 94, distance: 52.7
click at [700, 60] on span "Finish" at bounding box center [720, 59] width 41 height 21
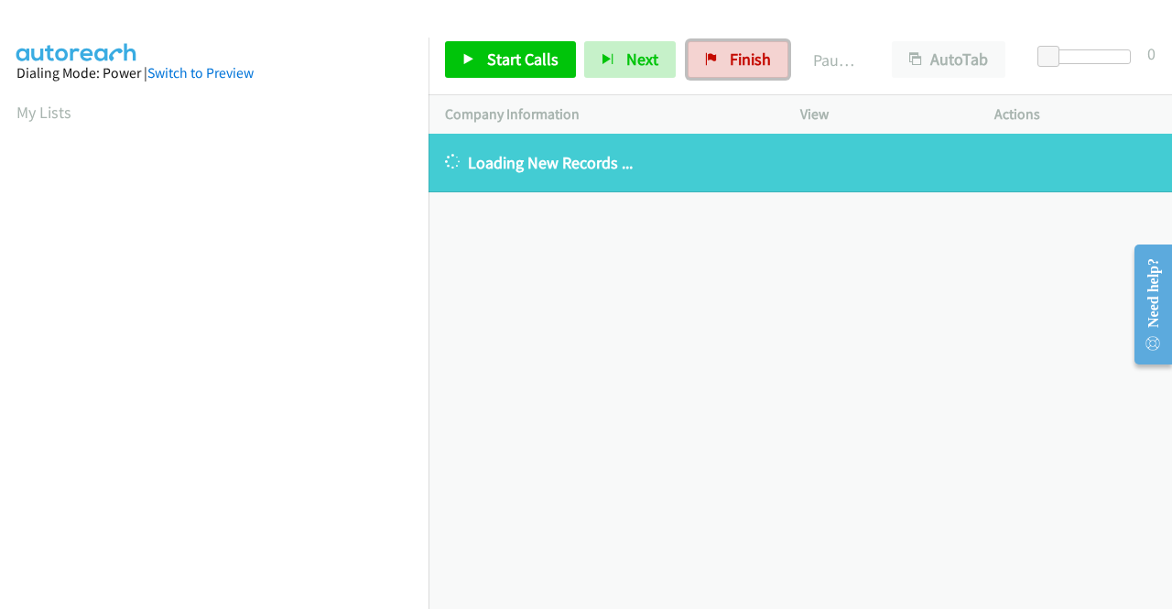
drag, startPoint x: 723, startPoint y: 60, endPoint x: 742, endPoint y: 107, distance: 50.5
click at [730, 60] on span "Finish" at bounding box center [750, 59] width 41 height 21
click at [713, 61] on link "Finish" at bounding box center [738, 59] width 101 height 37
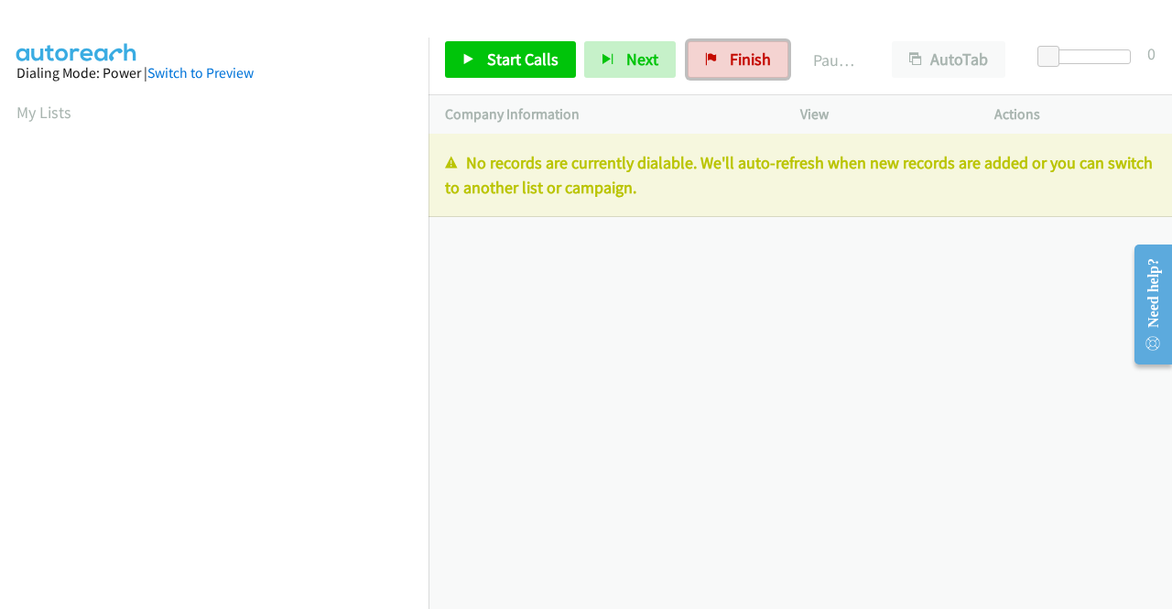
drag, startPoint x: 714, startPoint y: 45, endPoint x: 683, endPoint y: 103, distance: 65.6
click at [714, 45] on link "Finish" at bounding box center [738, 59] width 101 height 37
